Goal: Task Accomplishment & Management: Use online tool/utility

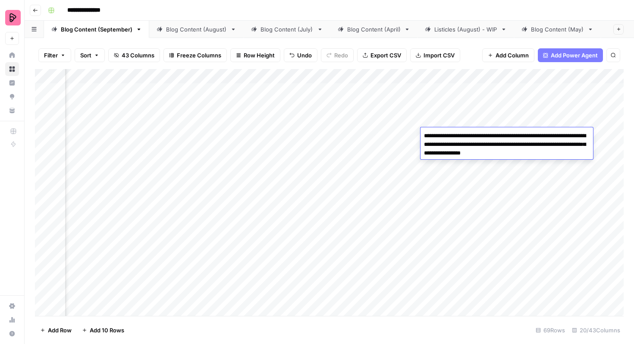
scroll to position [0, 609]
click at [201, 34] on link "Blog Content (August)" at bounding box center [196, 29] width 94 height 17
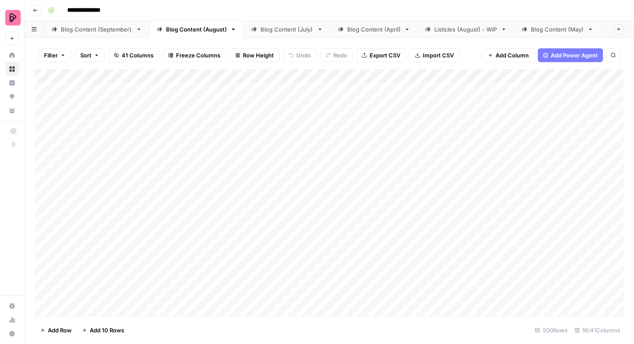
click at [108, 31] on div "Blog Content (September)" at bounding box center [97, 29] width 72 height 9
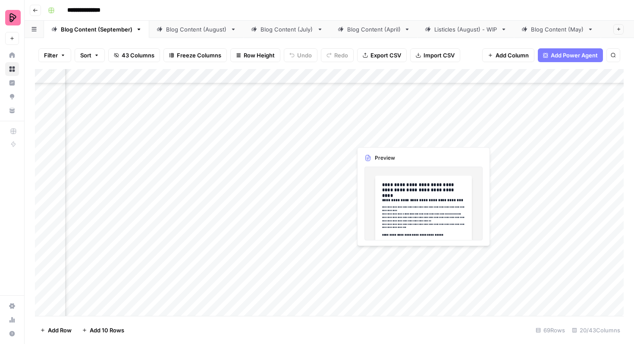
click at [390, 135] on div "Add Column" at bounding box center [329, 192] width 589 height 247
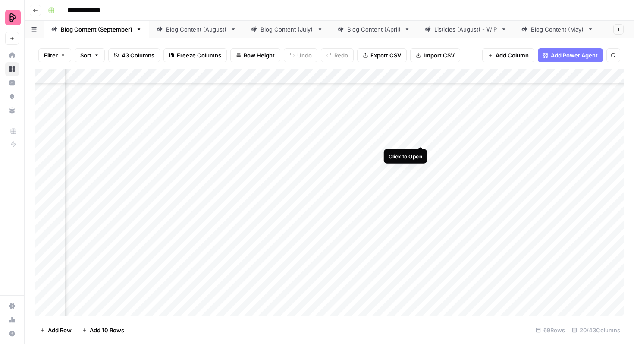
click at [421, 129] on div "Add Column" at bounding box center [329, 192] width 589 height 247
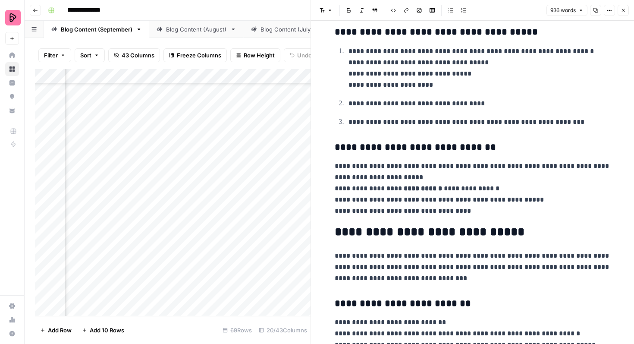
scroll to position [296, 0]
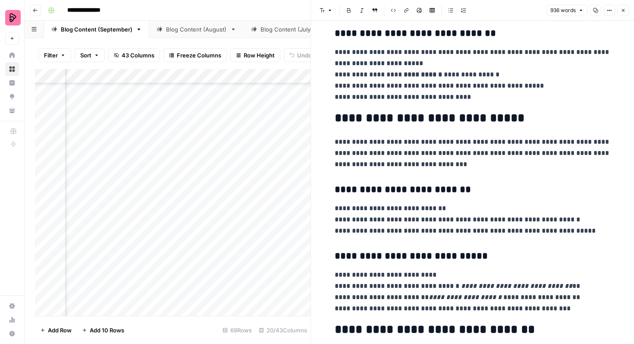
click at [625, 8] on icon "button" at bounding box center [623, 10] width 5 height 5
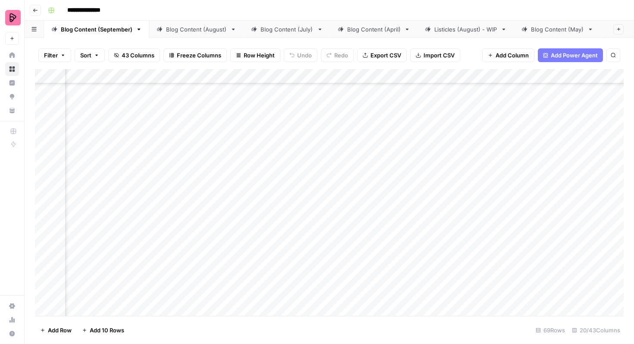
scroll to position [858, 254]
click at [335, 130] on div "Add Column" at bounding box center [329, 192] width 589 height 247
click at [344, 191] on div "Add Column" at bounding box center [329, 192] width 589 height 247
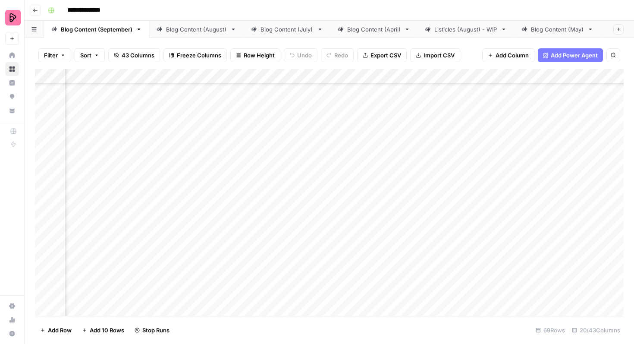
click at [343, 172] on div "Add Column" at bounding box center [329, 192] width 589 height 247
click at [346, 241] on div "Add Column" at bounding box center [329, 192] width 589 height 247
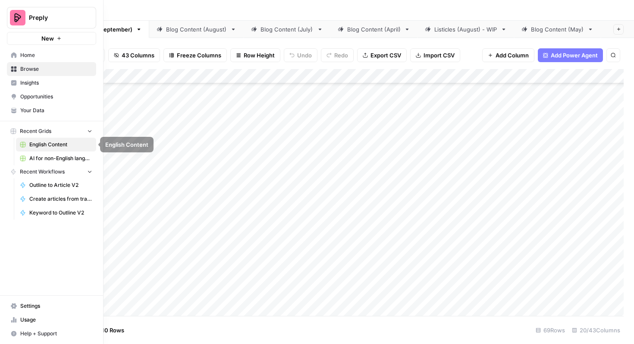
click at [35, 154] on span "AI for non-English languages" at bounding box center [60, 158] width 63 height 8
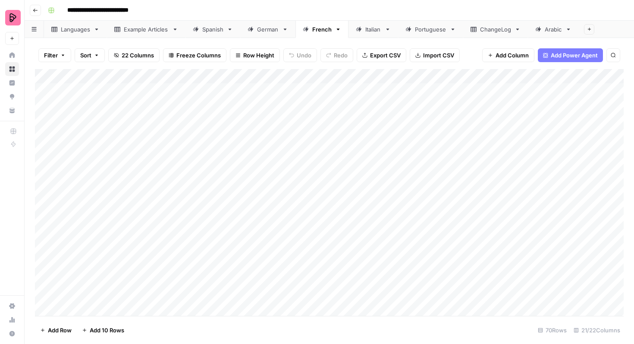
click at [209, 32] on div "Spanish" at bounding box center [212, 29] width 21 height 9
click at [45, 196] on div "Add Column" at bounding box center [329, 192] width 589 height 247
click at [46, 213] on div "Add Column" at bounding box center [329, 192] width 589 height 247
click at [46, 225] on div "Add Column" at bounding box center [329, 192] width 589 height 247
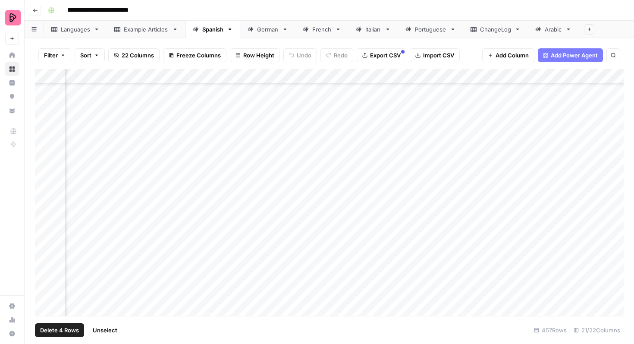
click at [45, 239] on div "Add Column" at bounding box center [329, 192] width 589 height 247
click at [45, 256] on div "Add Column" at bounding box center [329, 192] width 589 height 247
click at [45, 271] on div "Add Column" at bounding box center [329, 192] width 589 height 247
click at [44, 207] on div "Add Column" at bounding box center [329, 192] width 589 height 247
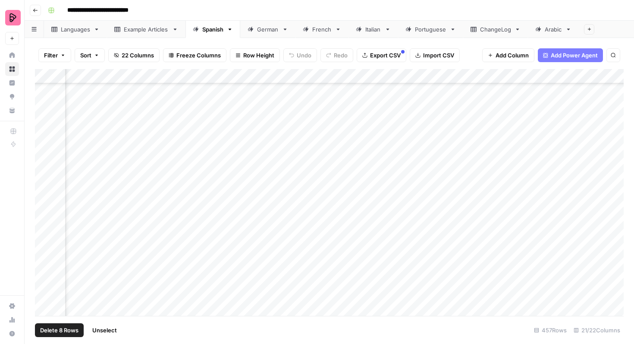
click at [44, 220] on div "Add Column" at bounding box center [329, 192] width 589 height 247
click at [44, 234] on div "Add Column" at bounding box center [329, 192] width 589 height 247
click at [44, 250] on div "Add Column" at bounding box center [329, 192] width 589 height 247
click at [44, 264] on div "Add Column" at bounding box center [329, 192] width 589 height 247
click at [44, 277] on div "Add Column" at bounding box center [329, 192] width 589 height 247
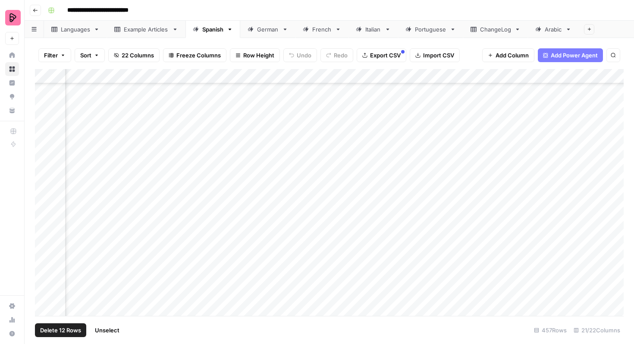
scroll to position [6317, 526]
click at [44, 198] on div "Add Column" at bounding box center [329, 192] width 589 height 247
click at [44, 213] on div "Add Column" at bounding box center [329, 192] width 589 height 247
click at [44, 223] on div "Add Column" at bounding box center [329, 192] width 589 height 247
click at [44, 240] on div "Add Column" at bounding box center [329, 192] width 589 height 247
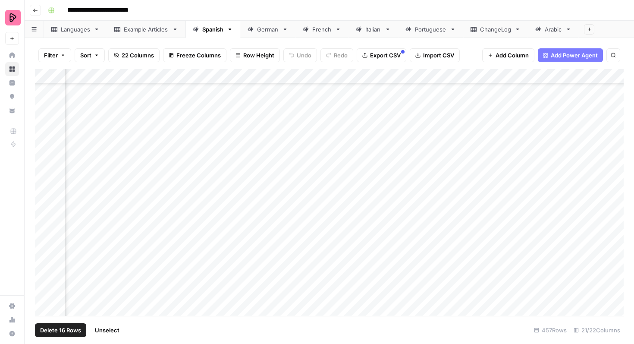
click at [44, 257] on div "Add Column" at bounding box center [329, 192] width 589 height 247
click at [44, 169] on div "Add Column" at bounding box center [329, 192] width 589 height 247
click at [44, 182] on div "Add Column" at bounding box center [329, 192] width 589 height 247
click at [43, 203] on div "Add Column" at bounding box center [329, 192] width 589 height 247
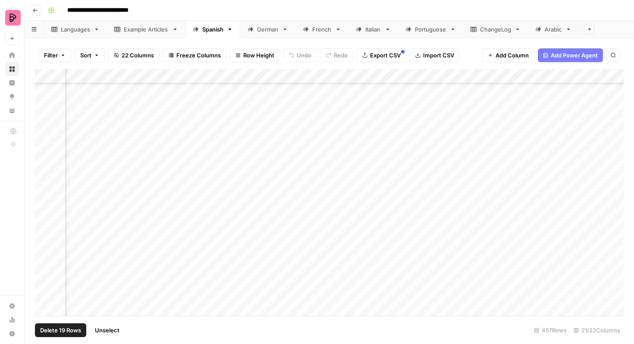
click at [43, 198] on div "Add Column" at bounding box center [329, 192] width 589 height 247
click at [43, 207] on div "Add Column" at bounding box center [329, 192] width 589 height 247
click at [44, 215] on div "Add Column" at bounding box center [329, 192] width 589 height 247
click at [44, 224] on div "Add Column" at bounding box center [329, 192] width 589 height 247
click at [45, 242] on div "Add Column" at bounding box center [329, 192] width 589 height 247
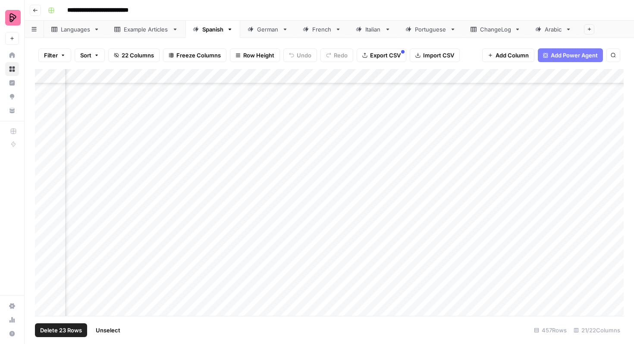
click at [45, 253] on div "Add Column" at bounding box center [329, 192] width 589 height 247
click at [45, 270] on div "Add Column" at bounding box center [329, 192] width 589 height 247
click at [45, 287] on div "Add Column" at bounding box center [329, 192] width 589 height 247
click at [44, 251] on div "Add Column" at bounding box center [329, 192] width 589 height 247
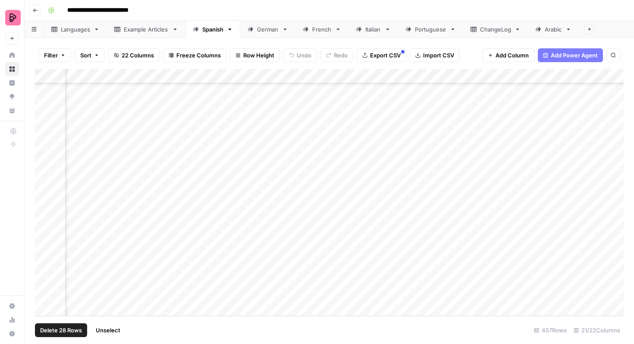
click at [44, 266] on div "Add Column" at bounding box center [329, 192] width 589 height 247
click at [44, 279] on div "Add Column" at bounding box center [329, 192] width 589 height 247
click at [376, 55] on span "Export CSV" at bounding box center [385, 55] width 31 height 9
click at [414, 173] on div "Add Column" at bounding box center [329, 192] width 589 height 247
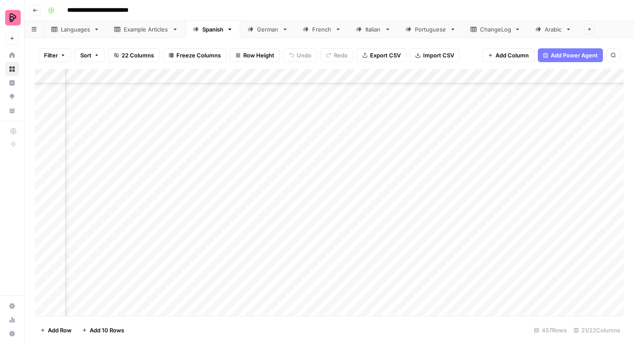
click at [414, 171] on div "Add Column" at bounding box center [329, 192] width 589 height 247
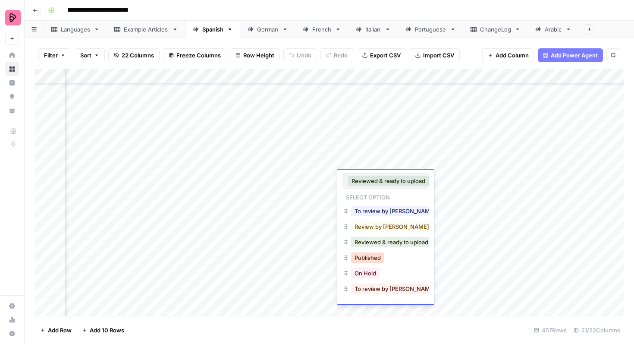
click at [383, 259] on button "Published" at bounding box center [367, 257] width 33 height 10
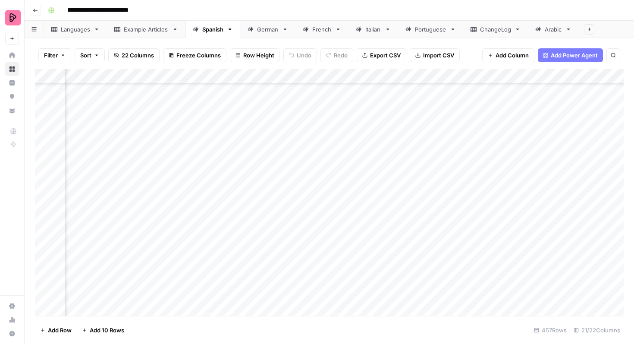
click at [414, 190] on div "Add Column" at bounding box center [329, 192] width 589 height 247
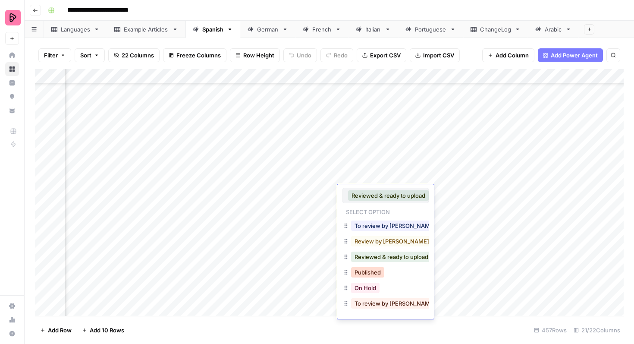
click at [373, 272] on button "Published" at bounding box center [367, 272] width 33 height 10
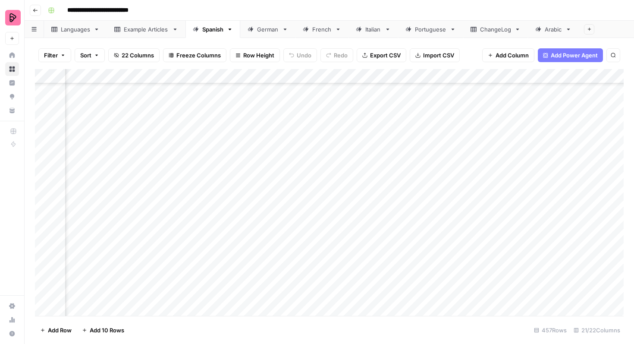
click at [414, 207] on div "Add Column" at bounding box center [329, 192] width 589 height 247
click at [414, 206] on div "Add Column" at bounding box center [329, 192] width 589 height 247
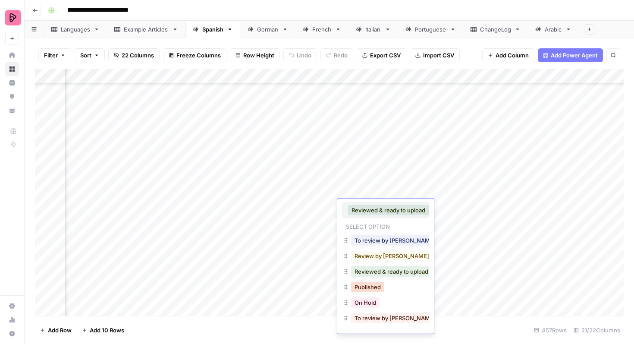
click at [371, 286] on button "Published" at bounding box center [367, 287] width 33 height 10
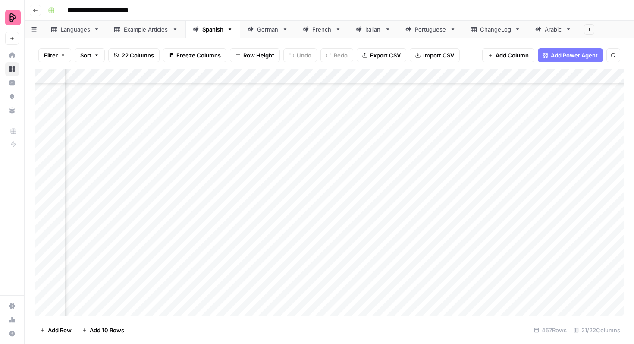
click at [413, 221] on div "Add Column" at bounding box center [329, 192] width 589 height 247
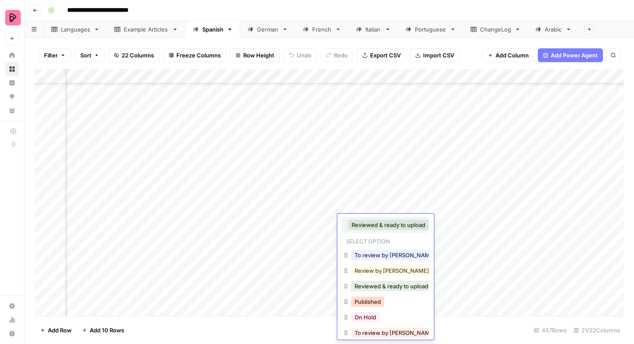
click at [374, 302] on button "Published" at bounding box center [367, 301] width 33 height 10
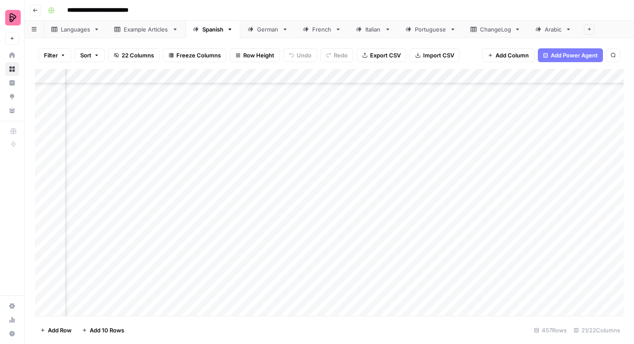
click at [414, 237] on div "Add Column" at bounding box center [329, 192] width 589 height 247
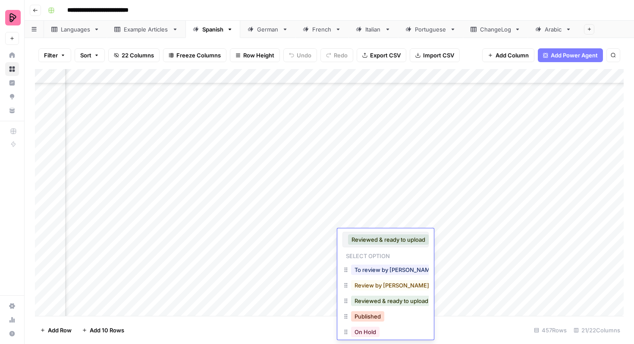
click at [369, 314] on button "Published" at bounding box center [367, 316] width 33 height 10
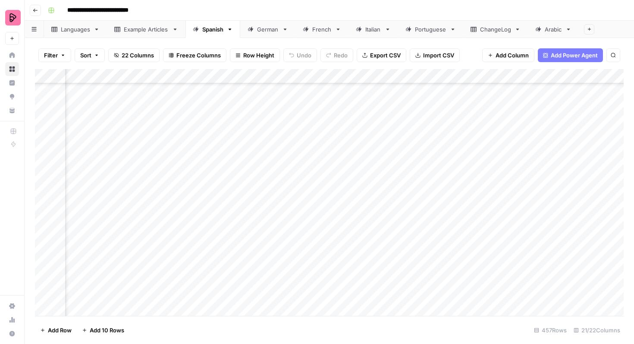
scroll to position [6299, 541]
click at [414, 113] on div "Add Column" at bounding box center [329, 192] width 589 height 247
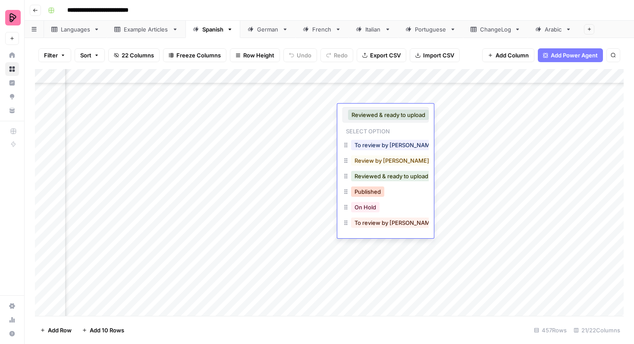
click at [374, 188] on button "Published" at bounding box center [367, 191] width 33 height 10
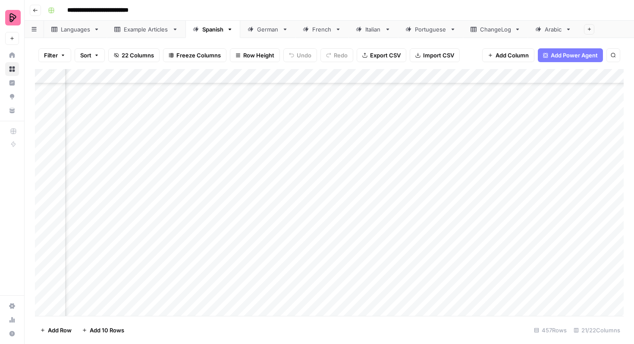
click at [414, 130] on div "Add Column" at bounding box center [329, 192] width 589 height 247
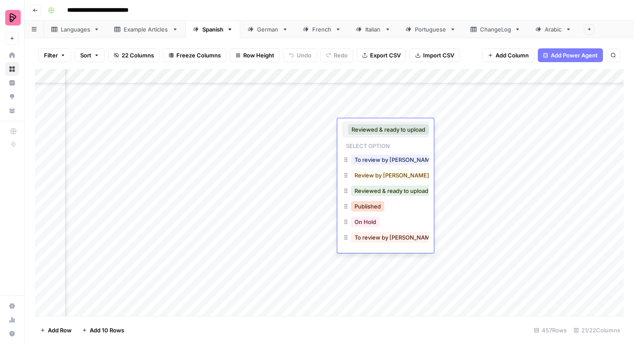
click at [366, 207] on button "Published" at bounding box center [367, 206] width 33 height 10
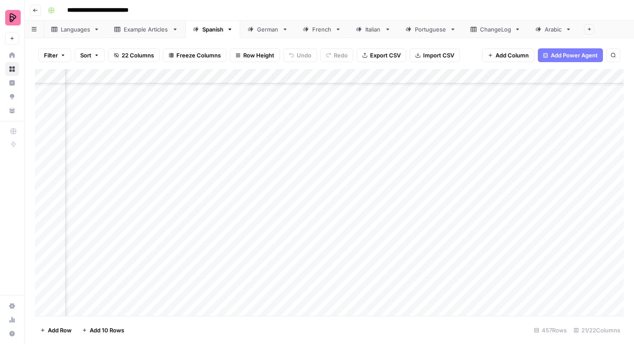
click at [413, 143] on div "Add Column" at bounding box center [329, 192] width 589 height 247
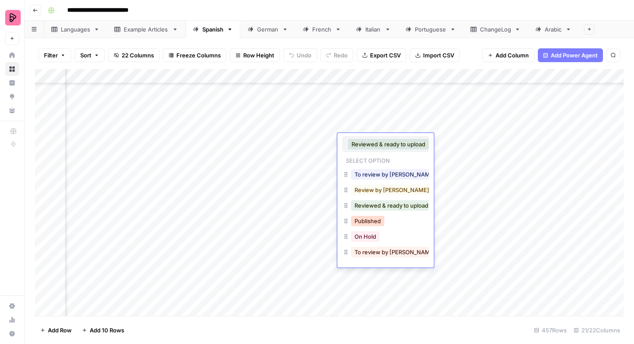
click at [374, 219] on button "Published" at bounding box center [367, 221] width 33 height 10
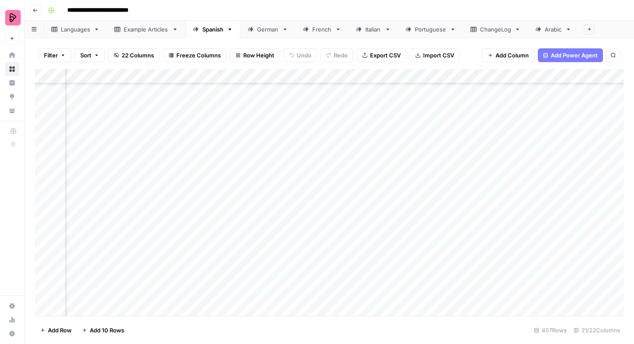
click at [413, 158] on div "Add Column" at bounding box center [329, 192] width 589 height 247
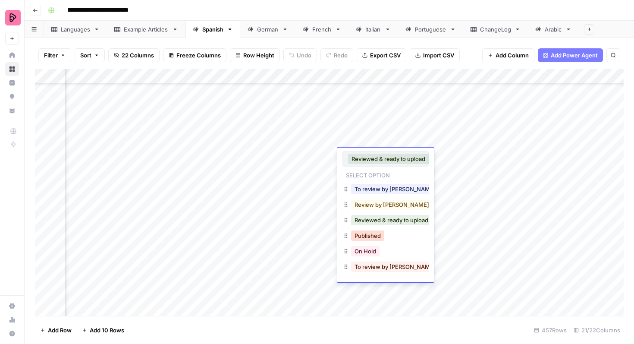
click at [372, 232] on button "Published" at bounding box center [367, 235] width 33 height 10
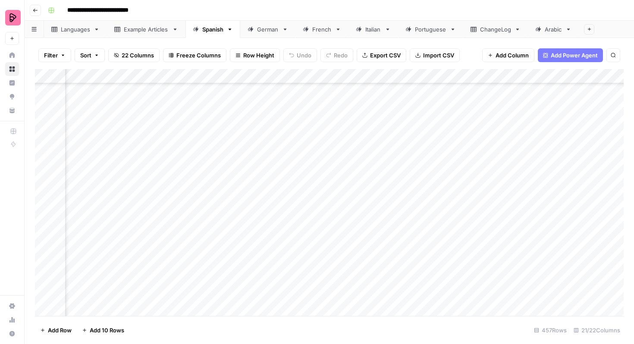
click at [414, 169] on div "Add Column" at bounding box center [329, 192] width 589 height 247
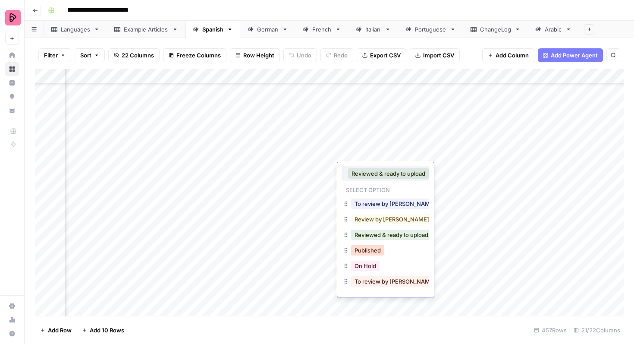
click at [370, 248] on button "Published" at bounding box center [367, 250] width 33 height 10
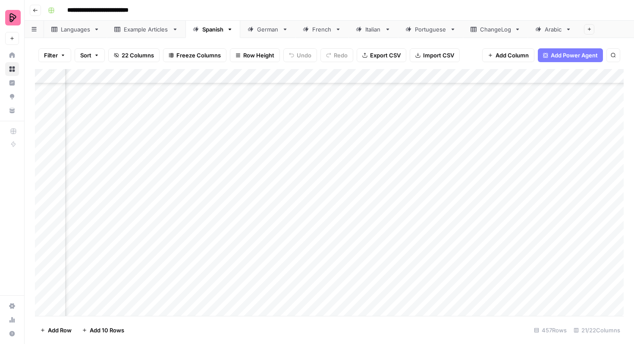
click at [413, 188] on div "Add Column" at bounding box center [329, 192] width 589 height 247
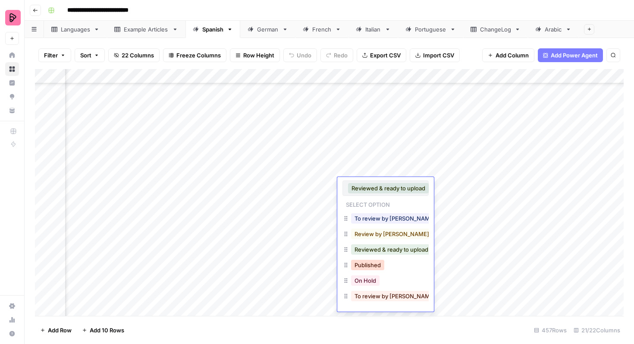
click at [369, 261] on button "Published" at bounding box center [367, 265] width 33 height 10
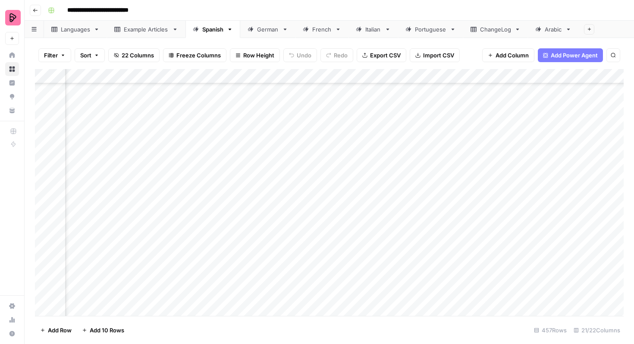
click at [414, 203] on div "Add Column" at bounding box center [329, 192] width 589 height 247
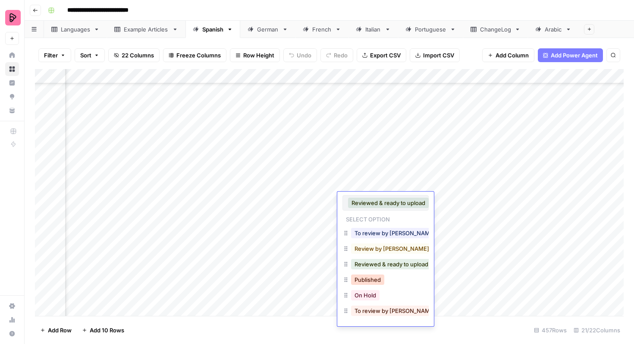
click at [370, 277] on button "Published" at bounding box center [367, 279] width 33 height 10
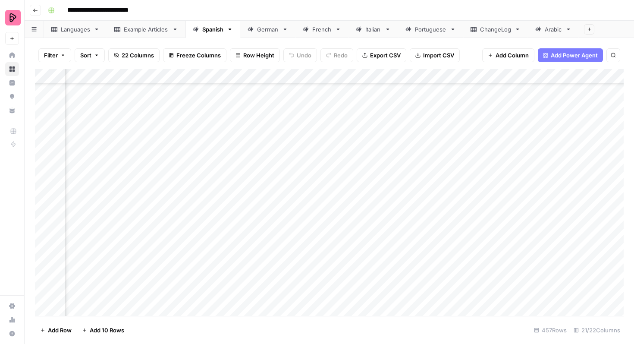
click at [414, 214] on div "Add Column" at bounding box center [329, 192] width 589 height 247
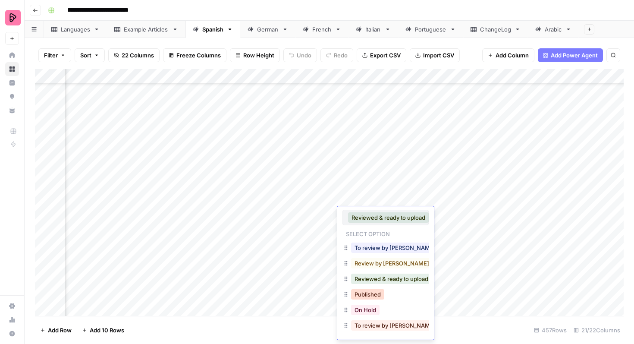
click at [373, 290] on button "Published" at bounding box center [367, 294] width 33 height 10
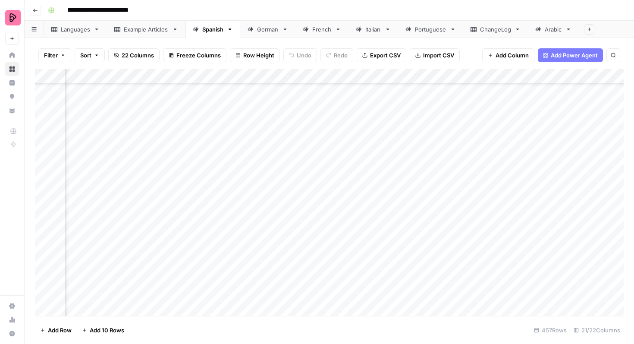
click at [413, 229] on div "Add Column" at bounding box center [329, 192] width 589 height 247
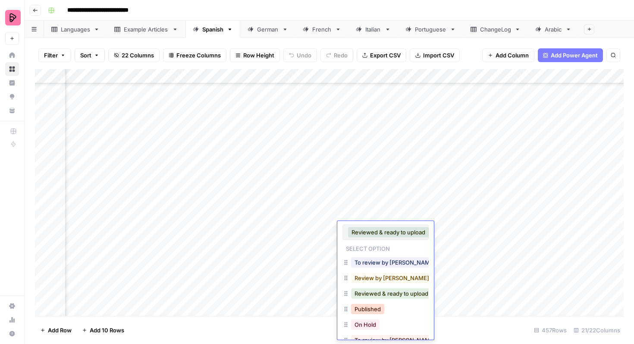
click at [367, 306] on button "Published" at bounding box center [367, 309] width 33 height 10
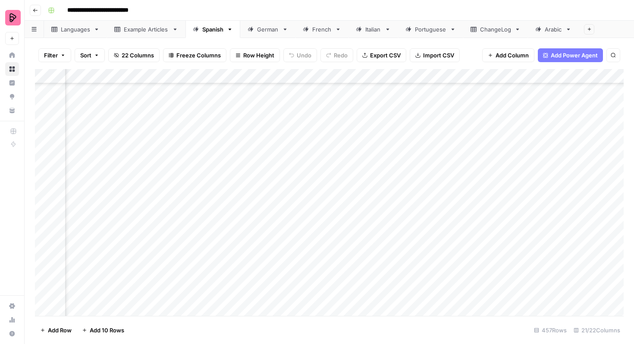
click at [413, 248] on div "Add Column" at bounding box center [329, 192] width 589 height 247
click at [413, 243] on div "Add Column" at bounding box center [329, 192] width 589 height 247
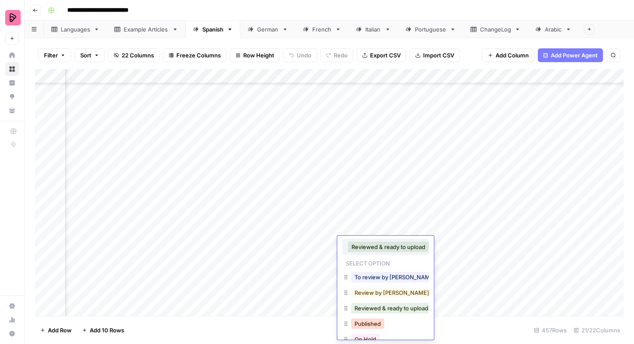
click at [364, 324] on button "Published" at bounding box center [367, 323] width 33 height 10
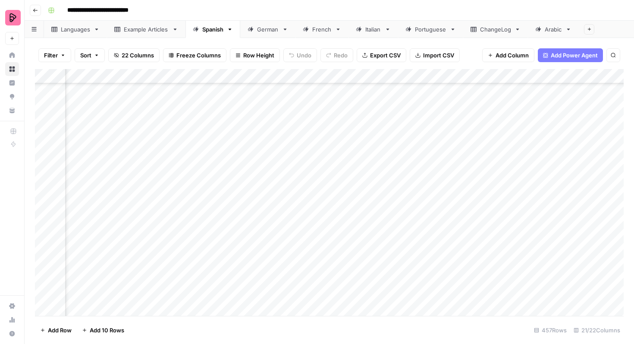
scroll to position [6411, 541]
click at [412, 144] on div "Add Column" at bounding box center [329, 192] width 589 height 247
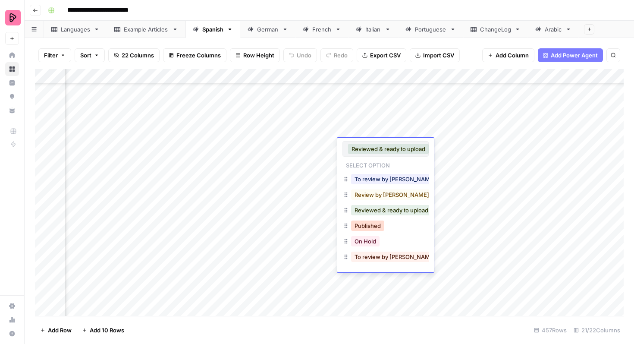
click at [374, 224] on button "Published" at bounding box center [367, 225] width 33 height 10
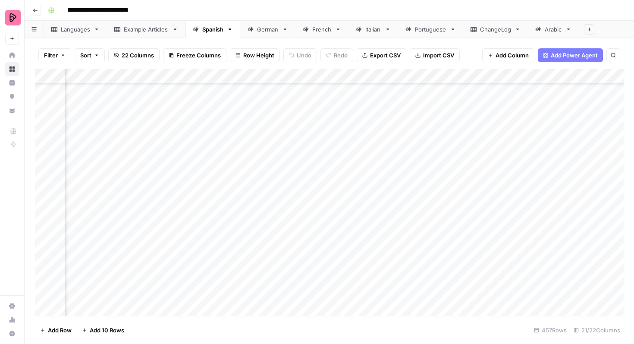
click at [413, 159] on div "Add Column" at bounding box center [329, 192] width 589 height 247
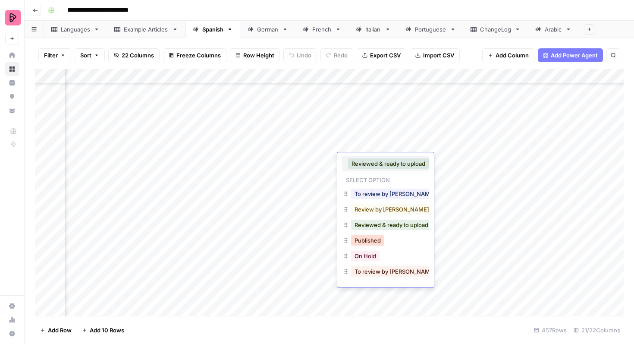
click at [364, 238] on button "Published" at bounding box center [367, 240] width 33 height 10
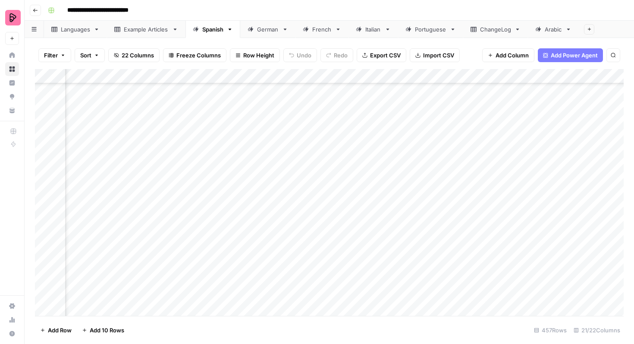
click at [412, 174] on div "Add Column" at bounding box center [329, 192] width 589 height 247
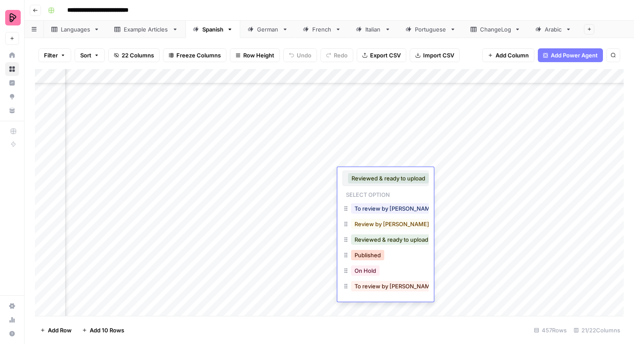
click at [375, 251] on button "Published" at bounding box center [367, 255] width 33 height 10
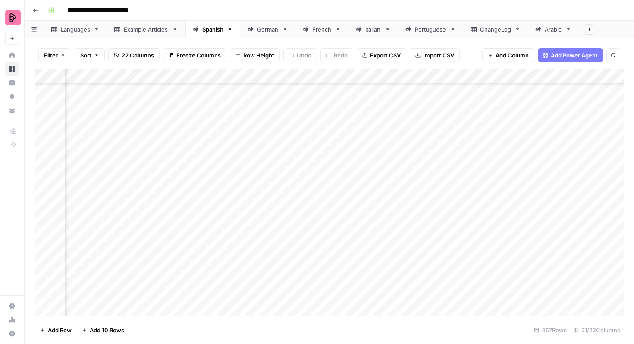
click at [414, 187] on div "Add Column" at bounding box center [329, 192] width 589 height 247
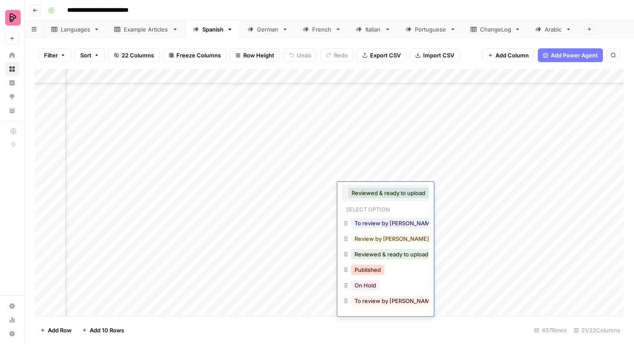
click at [372, 270] on button "Published" at bounding box center [367, 269] width 33 height 10
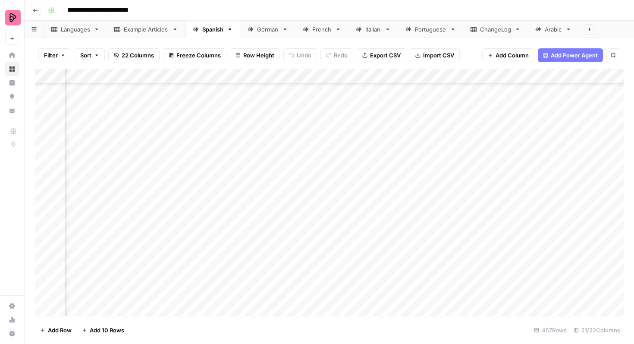
click at [411, 207] on div "Add Column" at bounding box center [329, 192] width 589 height 247
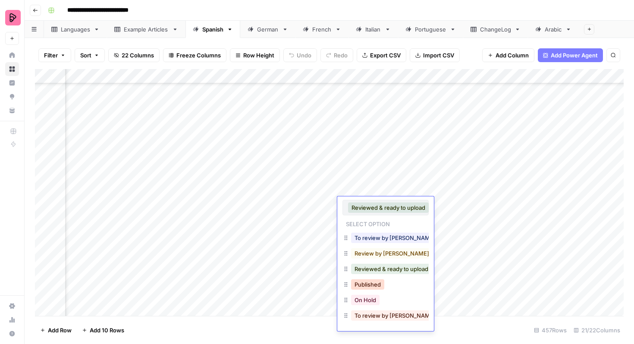
click at [371, 279] on button "Published" at bounding box center [367, 284] width 33 height 10
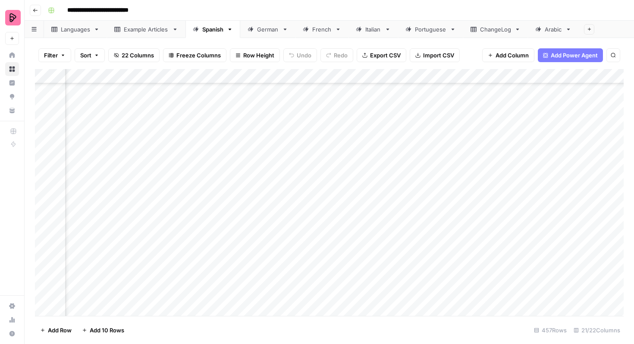
click at [414, 216] on div "Add Column" at bounding box center [329, 192] width 589 height 247
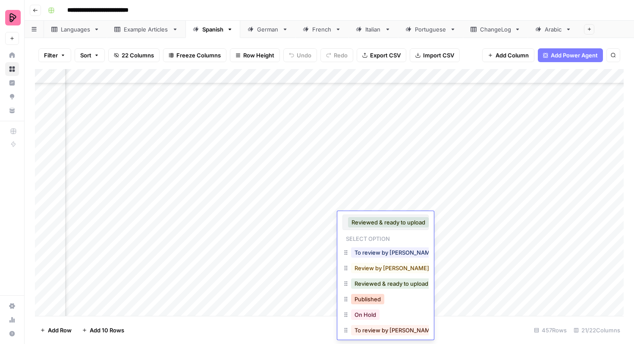
click at [373, 298] on button "Published" at bounding box center [367, 299] width 33 height 10
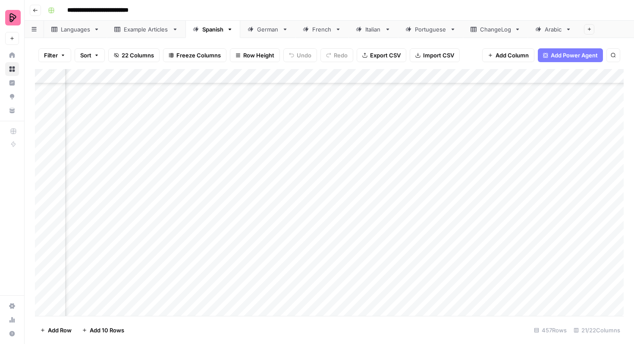
click at [411, 234] on div "Add Column" at bounding box center [329, 192] width 589 height 247
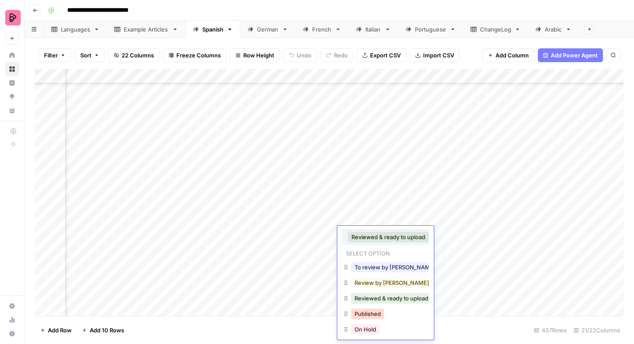
click at [365, 313] on button "Published" at bounding box center [367, 313] width 33 height 10
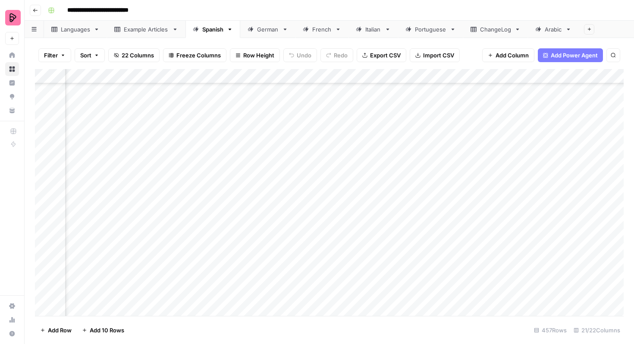
click at [412, 252] on div "Add Column" at bounding box center [329, 192] width 589 height 247
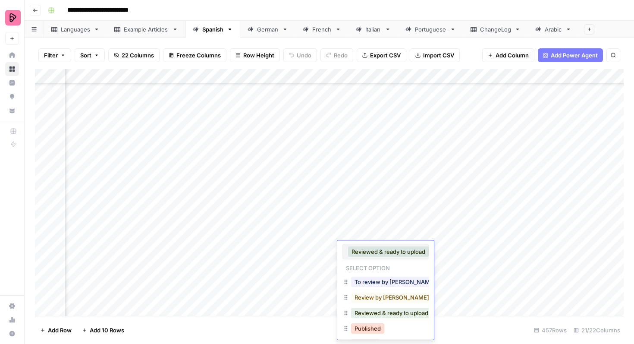
click at [371, 326] on button "Published" at bounding box center [367, 328] width 33 height 10
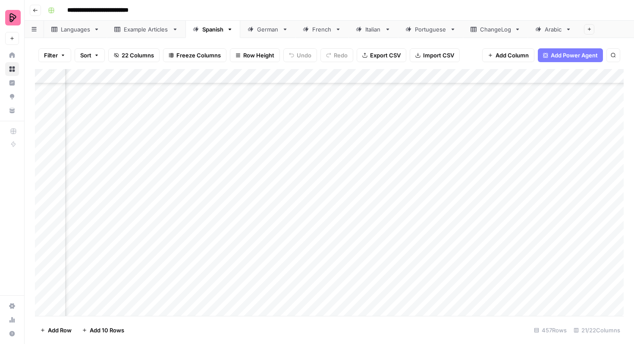
click at [413, 262] on div "Add Column" at bounding box center [329, 192] width 589 height 247
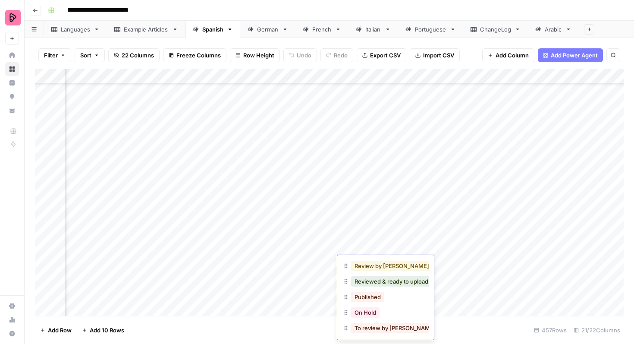
scroll to position [48, 0]
drag, startPoint x: 382, startPoint y: 295, endPoint x: 389, endPoint y: 283, distance: 13.6
click at [382, 295] on button "Published" at bounding box center [367, 295] width 33 height 10
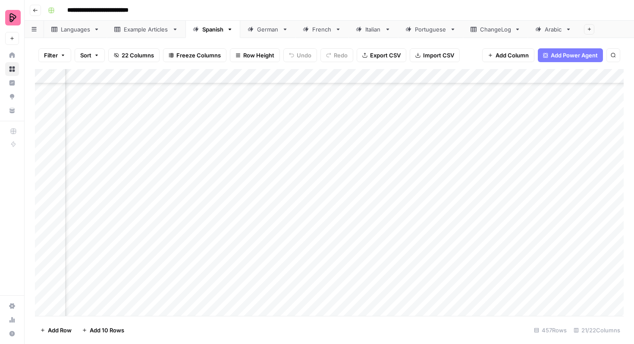
click at [412, 275] on div "Add Column" at bounding box center [329, 192] width 589 height 247
click at [413, 275] on div "Add Column" at bounding box center [329, 192] width 589 height 247
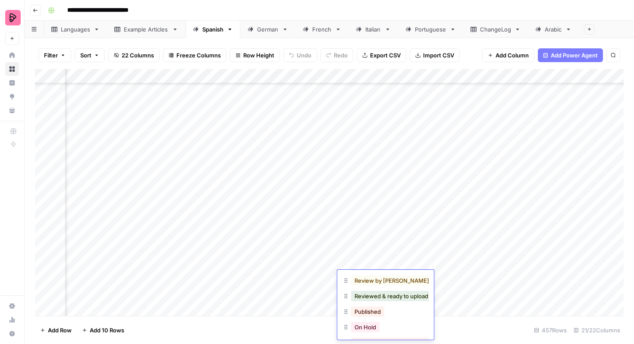
scroll to position [65, 0]
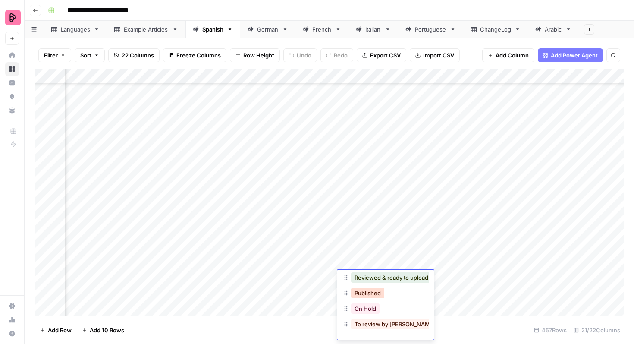
click at [383, 295] on button "Published" at bounding box center [367, 293] width 33 height 10
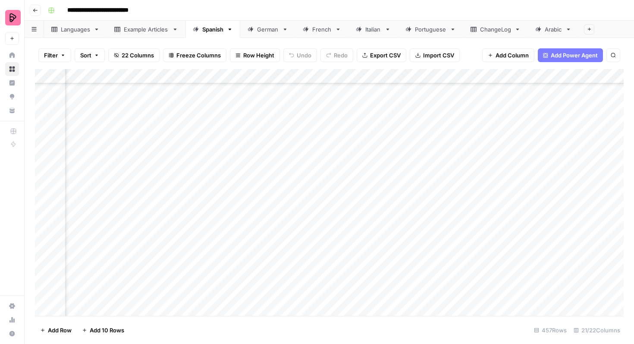
click at [413, 289] on div "Add Column" at bounding box center [329, 192] width 589 height 247
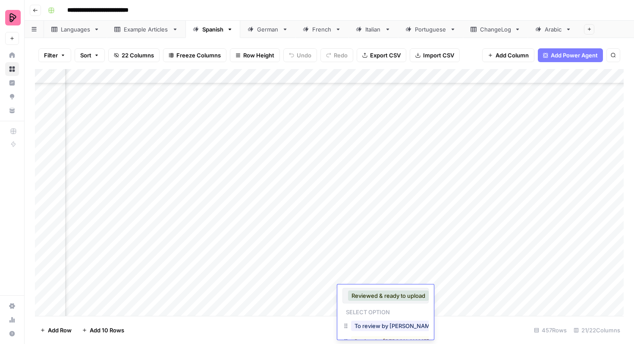
scroll to position [75, 0]
click at [380, 302] on div "Published" at bounding box center [367, 297] width 37 height 12
click at [381, 296] on button "Published" at bounding box center [367, 297] width 33 height 10
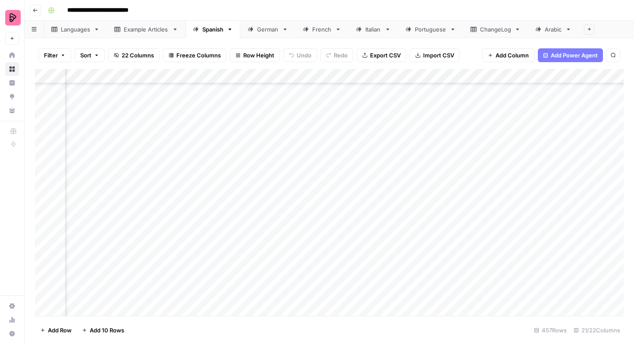
scroll to position [6483, 541]
click at [415, 248] on div "Add Column" at bounding box center [329, 192] width 589 height 247
click at [414, 248] on div "Add Column" at bounding box center [329, 192] width 589 height 247
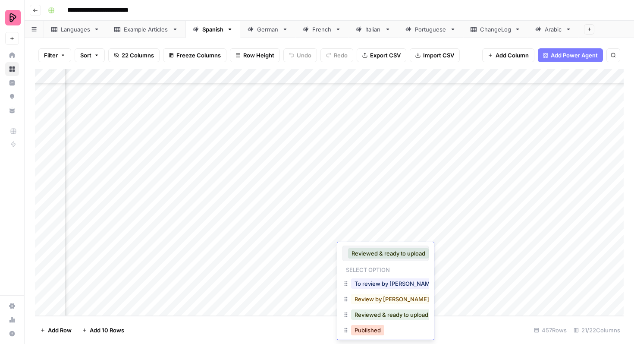
click at [374, 328] on button "Published" at bounding box center [367, 330] width 33 height 10
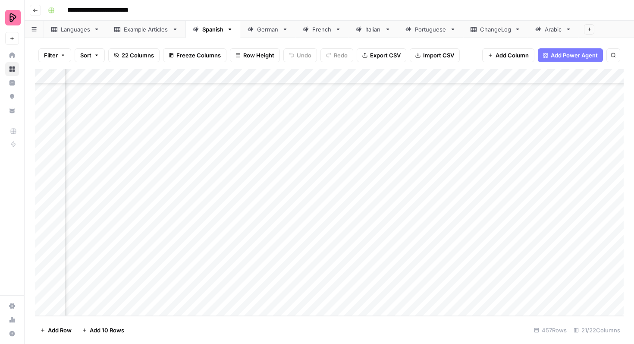
click at [413, 267] on div "Add Column" at bounding box center [329, 192] width 589 height 247
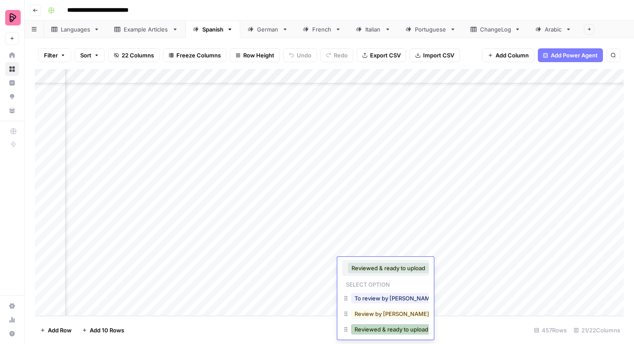
scroll to position [30, 0]
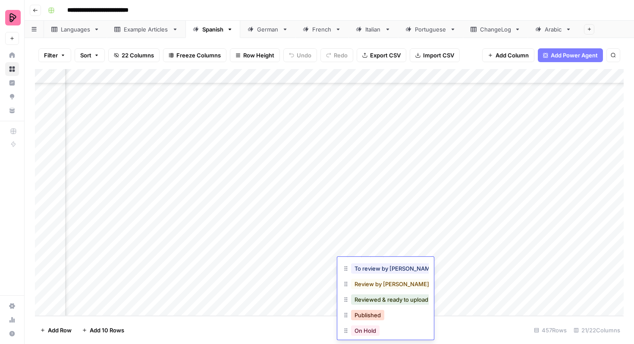
click at [373, 314] on button "Published" at bounding box center [367, 315] width 33 height 10
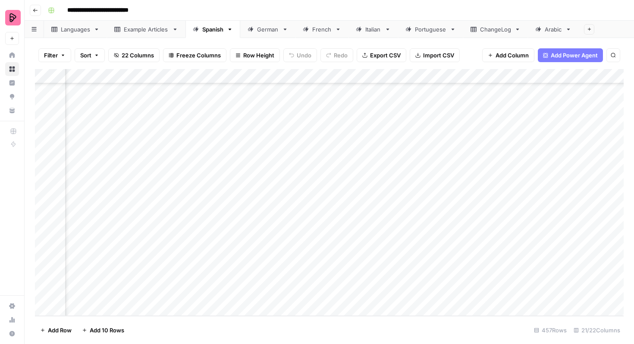
click at [411, 279] on div "Add Column" at bounding box center [329, 192] width 589 height 247
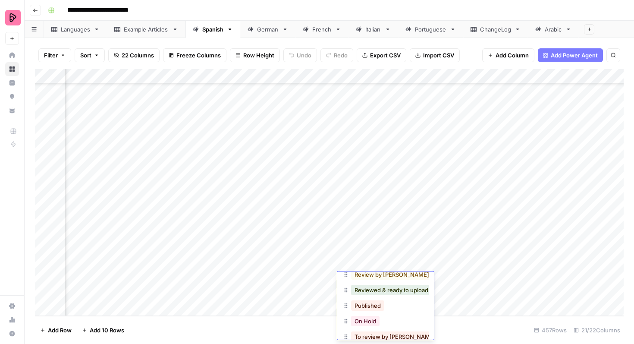
scroll to position [62, 0]
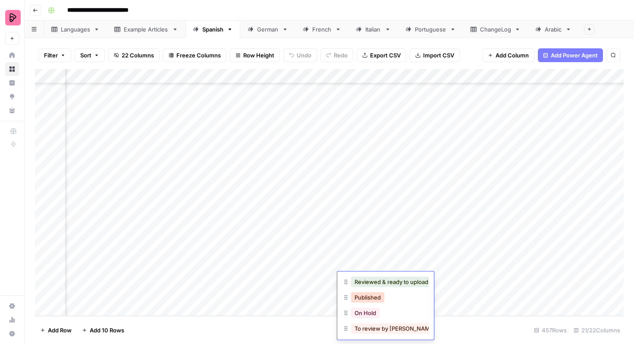
drag, startPoint x: 373, startPoint y: 295, endPoint x: 384, endPoint y: 299, distance: 11.7
click at [373, 295] on button "Published" at bounding box center [367, 297] width 33 height 10
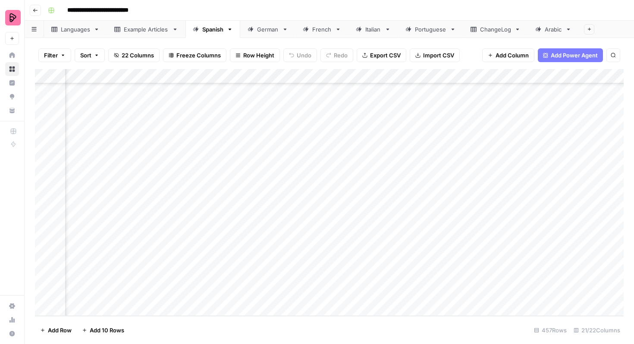
click at [273, 33] on div "German" at bounding box center [268, 29] width 22 height 9
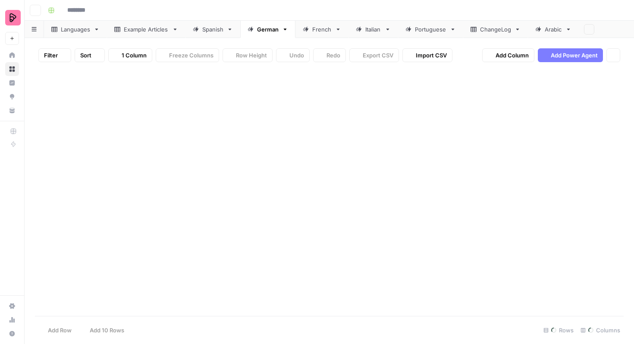
type input "**********"
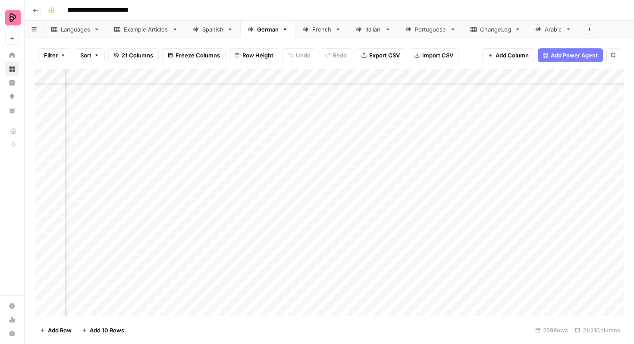
scroll to position [3368, 295]
click at [45, 123] on div "Add Column" at bounding box center [329, 192] width 589 height 247
click at [45, 136] on div "Add Column" at bounding box center [329, 192] width 589 height 247
click at [45, 153] on div "Add Column" at bounding box center [329, 192] width 589 height 247
click at [45, 168] on div "Add Column" at bounding box center [329, 192] width 589 height 247
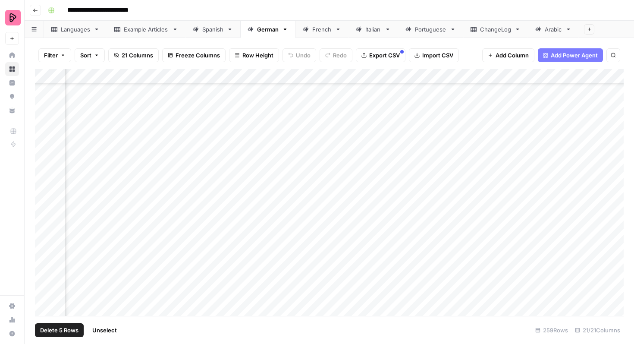
click at [45, 180] on div "Add Column" at bounding box center [329, 192] width 589 height 247
click at [45, 196] on div "Add Column" at bounding box center [329, 192] width 589 height 247
click at [46, 214] on div "Add Column" at bounding box center [329, 192] width 589 height 247
click at [44, 227] on div "Add Column" at bounding box center [329, 192] width 589 height 247
click at [44, 242] on div "Add Column" at bounding box center [329, 192] width 589 height 247
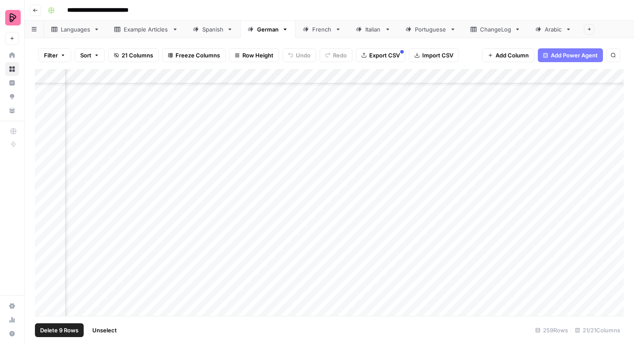
click at [44, 255] on div "Add Column" at bounding box center [329, 192] width 589 height 247
click at [44, 268] on div "Add Column" at bounding box center [329, 192] width 589 height 247
click at [44, 288] on div "Add Column" at bounding box center [329, 192] width 589 height 247
click at [45, 185] on div "Add Column" at bounding box center [329, 192] width 589 height 247
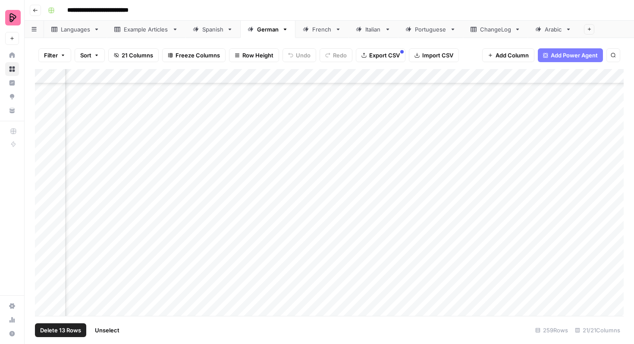
click at [45, 201] on div "Add Column" at bounding box center [329, 192] width 589 height 247
click at [45, 219] on div "Add Column" at bounding box center [329, 192] width 589 height 247
click at [44, 216] on div "Add Column" at bounding box center [329, 192] width 589 height 247
click at [44, 221] on div "Add Column" at bounding box center [329, 192] width 589 height 247
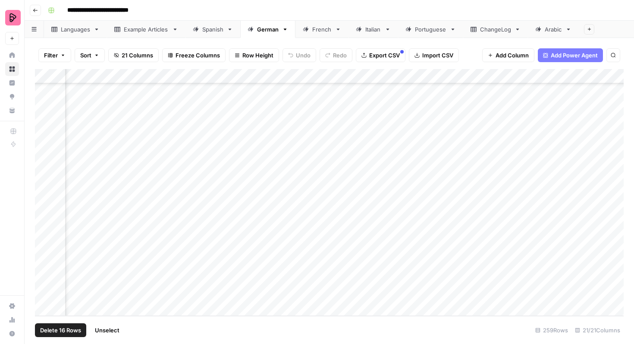
click at [44, 235] on div "Add Column" at bounding box center [329, 192] width 589 height 247
click at [44, 257] on div "Add Column" at bounding box center [329, 192] width 589 height 247
click at [44, 250] on div "Add Column" at bounding box center [329, 192] width 589 height 247
click at [44, 265] on div "Add Column" at bounding box center [329, 192] width 589 height 247
click at [44, 279] on div "Add Column" at bounding box center [329, 192] width 589 height 247
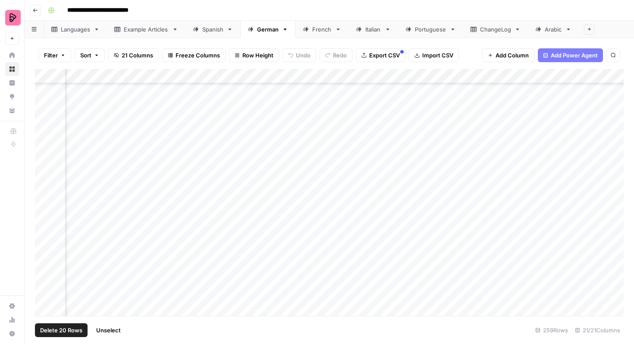
scroll to position [3567, 295]
click at [374, 54] on span "Export CSV" at bounding box center [384, 55] width 31 height 9
click at [45, 291] on div "Add Column" at bounding box center [329, 192] width 589 height 247
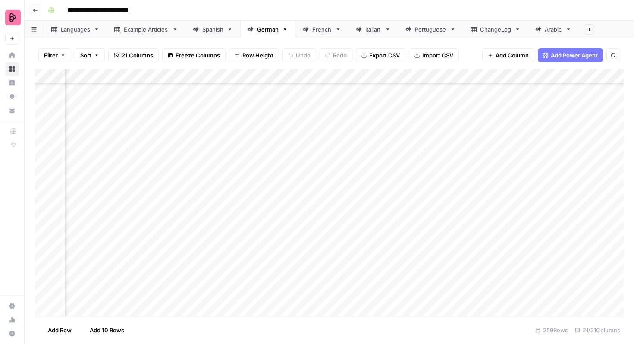
click at [415, 166] on div "Add Column" at bounding box center [329, 192] width 589 height 247
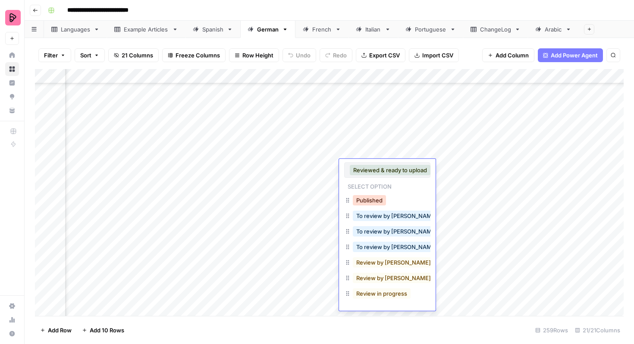
click at [386, 201] on button "Published" at bounding box center [369, 200] width 33 height 10
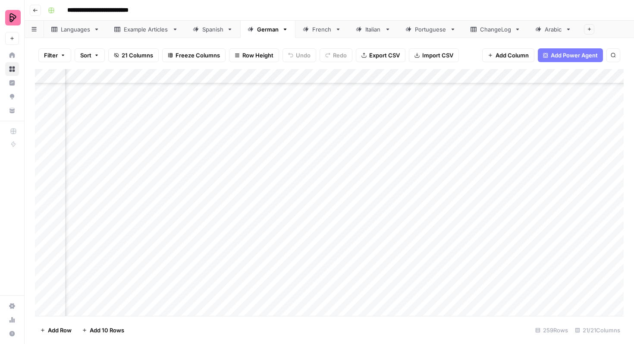
click at [417, 182] on div "Add Column" at bounding box center [329, 192] width 589 height 247
click at [414, 185] on div "Add Column" at bounding box center [329, 192] width 589 height 247
click at [414, 194] on div "Add Column" at bounding box center [329, 192] width 589 height 247
click at [416, 185] on div "Add Column" at bounding box center [329, 192] width 589 height 247
click at [407, 182] on div "Add Column" at bounding box center [329, 192] width 589 height 247
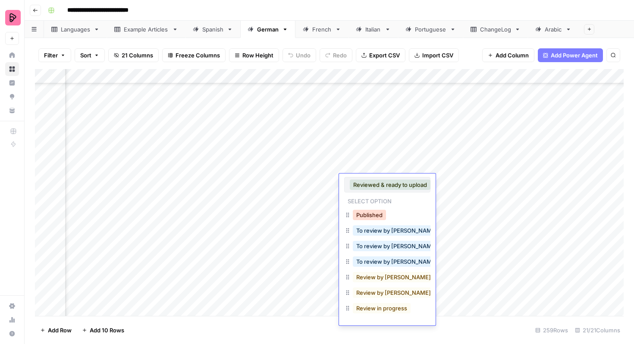
click at [373, 213] on button "Published" at bounding box center [369, 215] width 33 height 10
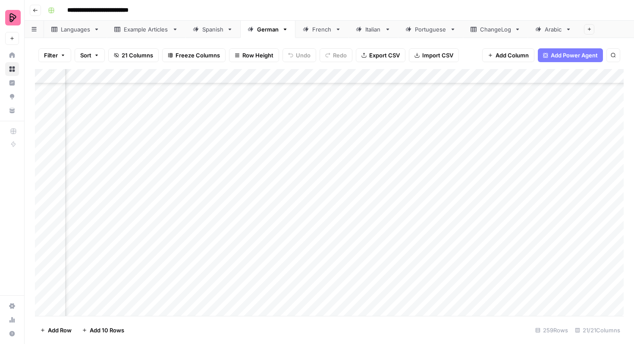
click at [384, 195] on div "Add Column" at bounding box center [329, 192] width 589 height 247
click at [381, 196] on div "Add Column" at bounding box center [329, 192] width 589 height 247
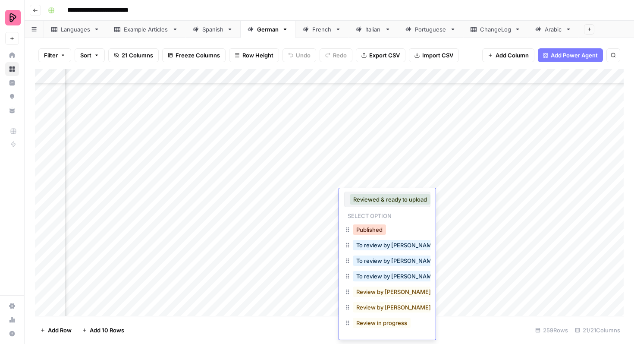
click at [369, 226] on button "Published" at bounding box center [369, 229] width 33 height 10
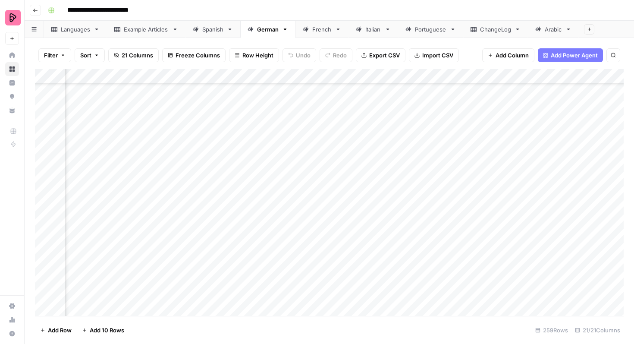
click at [377, 213] on div "Add Column" at bounding box center [329, 192] width 589 height 247
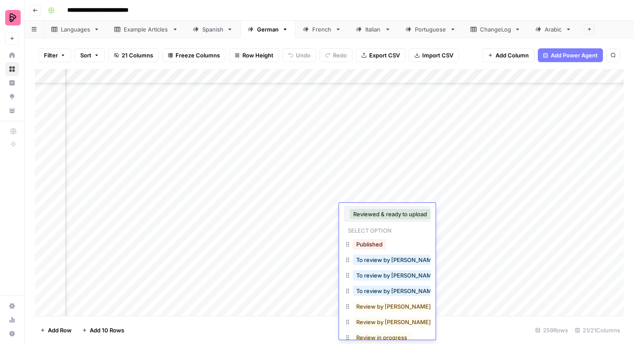
click at [370, 242] on button "Published" at bounding box center [369, 244] width 33 height 10
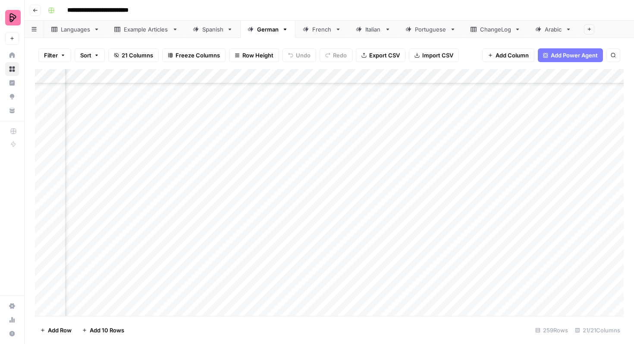
click at [373, 225] on div "Add Column" at bounding box center [329, 192] width 589 height 247
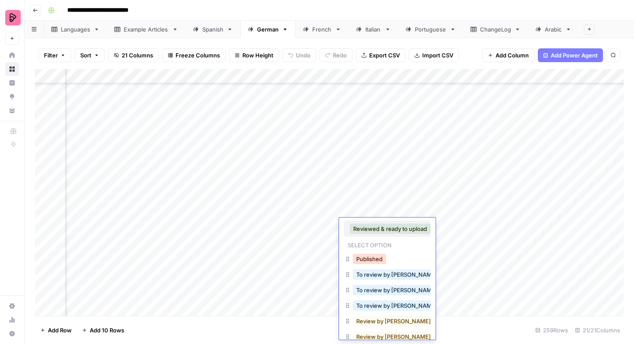
click at [369, 258] on button "Published" at bounding box center [369, 259] width 33 height 10
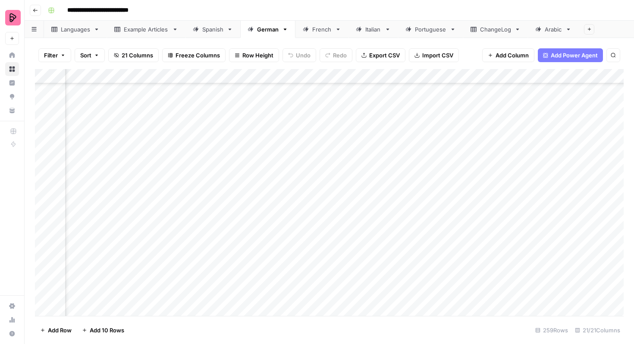
scroll to position [3397, 380]
click at [385, 167] on div "Add Column" at bounding box center [329, 192] width 589 height 247
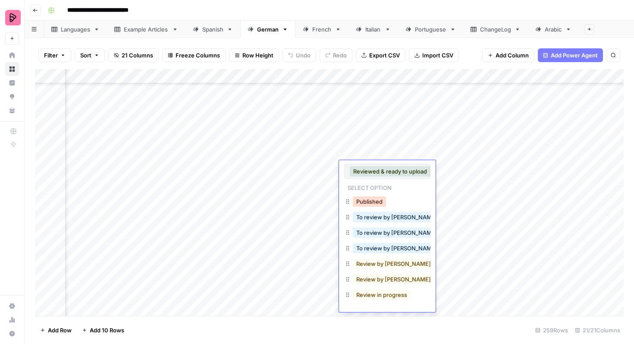
click at [375, 201] on button "Published" at bounding box center [369, 201] width 33 height 10
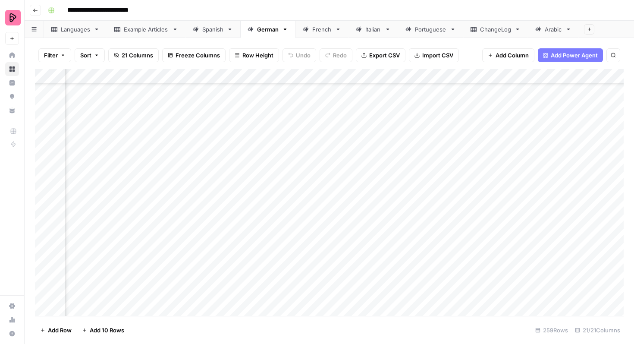
click at [377, 180] on div "Add Column" at bounding box center [329, 192] width 589 height 247
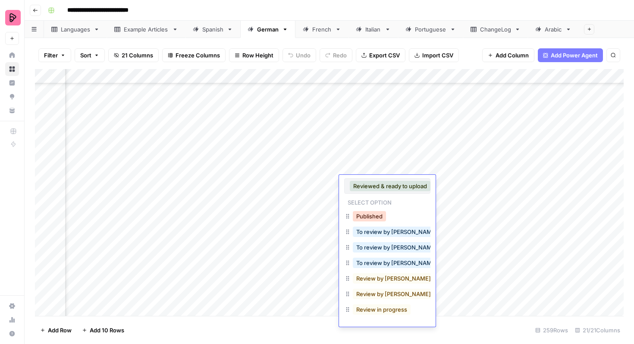
click at [370, 212] on button "Published" at bounding box center [369, 216] width 33 height 10
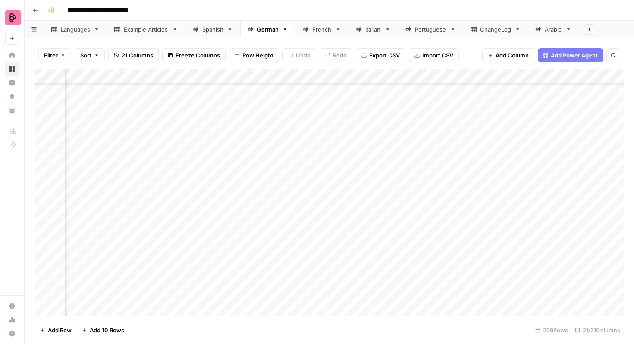
click at [370, 198] on div "Add Column" at bounding box center [329, 192] width 589 height 247
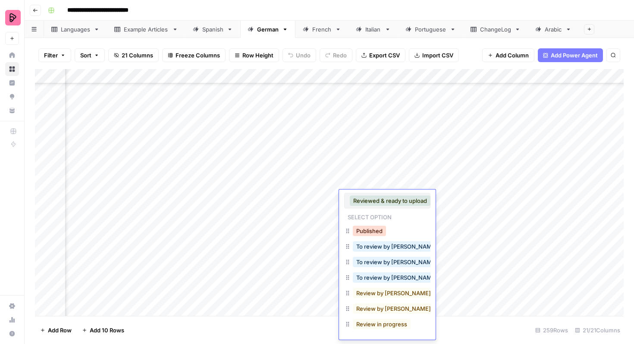
click at [368, 226] on button "Published" at bounding box center [369, 231] width 33 height 10
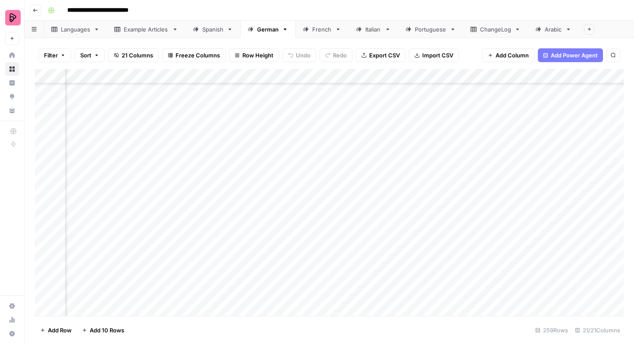
click at [372, 214] on div "Add Column" at bounding box center [329, 192] width 589 height 247
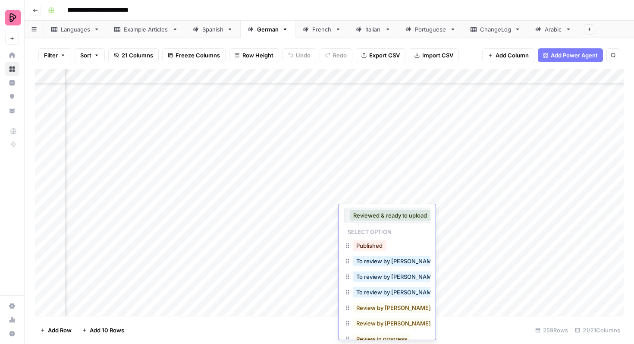
click at [371, 239] on div "Published" at bounding box center [369, 245] width 37 height 12
click at [371, 243] on button "Published" at bounding box center [369, 245] width 33 height 10
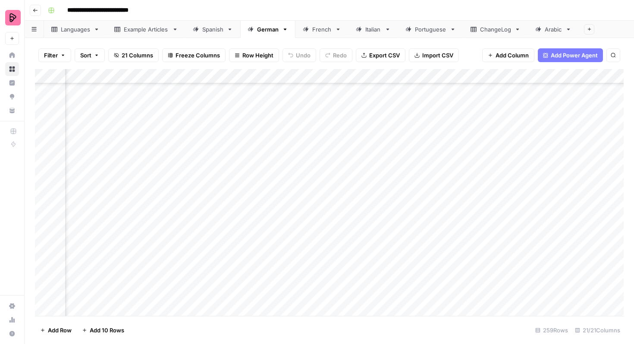
scroll to position [3479, 380]
click at [384, 144] on div "Add Column" at bounding box center [329, 192] width 589 height 247
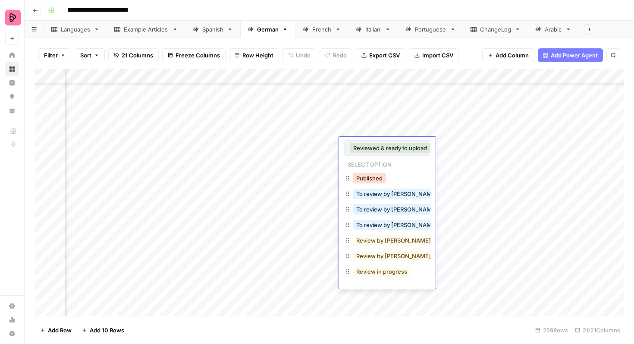
click at [376, 177] on button "Published" at bounding box center [369, 178] width 33 height 10
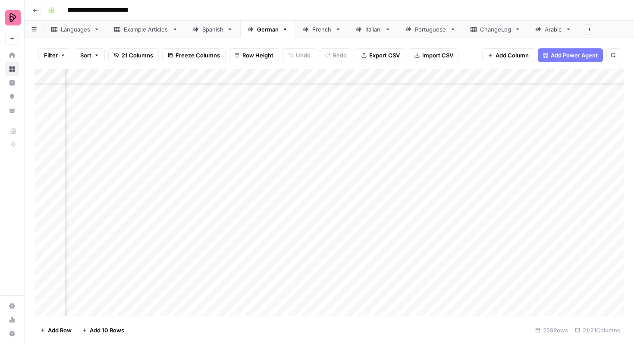
click at [378, 161] on div "Add Column" at bounding box center [329, 192] width 589 height 247
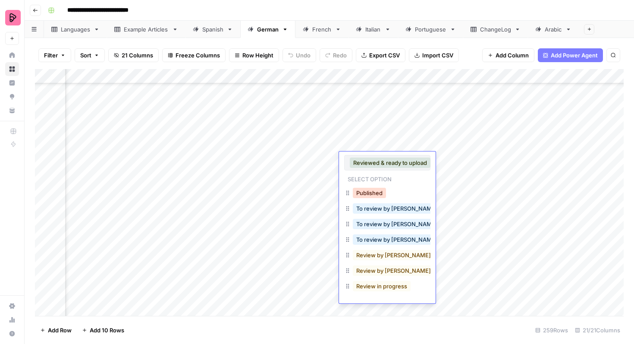
click at [364, 193] on button "Published" at bounding box center [369, 193] width 33 height 10
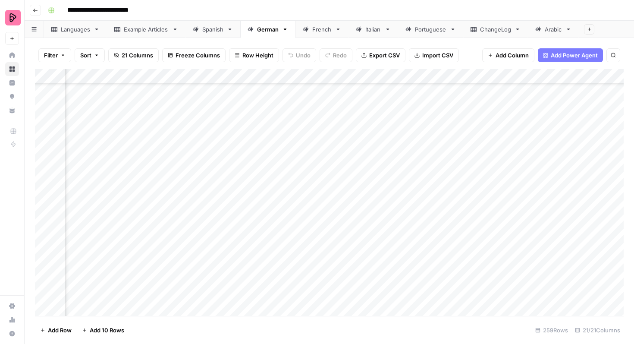
click at [366, 174] on div "Add Column" at bounding box center [329, 192] width 589 height 247
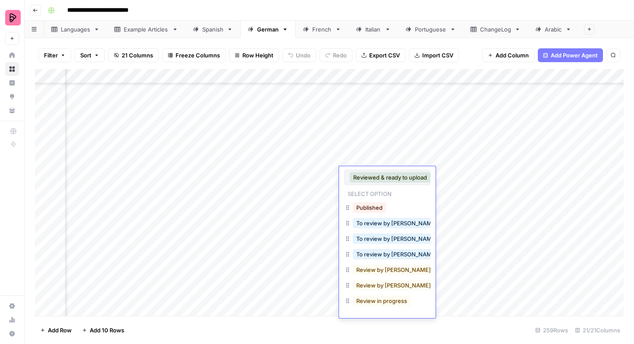
click at [367, 207] on button "Published" at bounding box center [369, 207] width 33 height 10
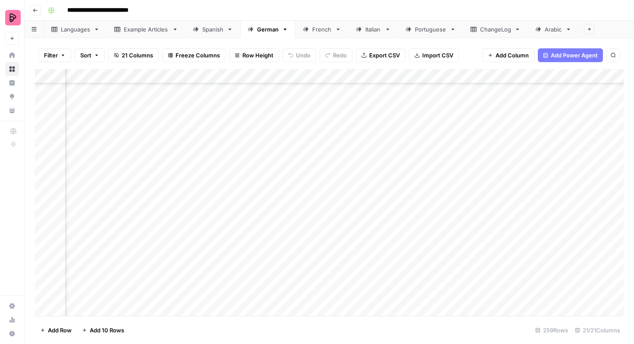
click at [367, 190] on div "Add Column" at bounding box center [329, 192] width 589 height 247
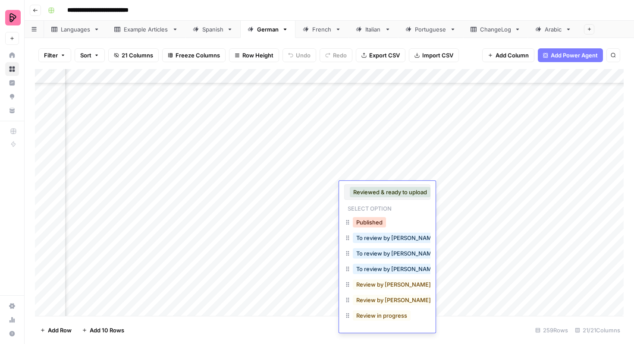
click at [362, 223] on button "Published" at bounding box center [369, 222] width 33 height 10
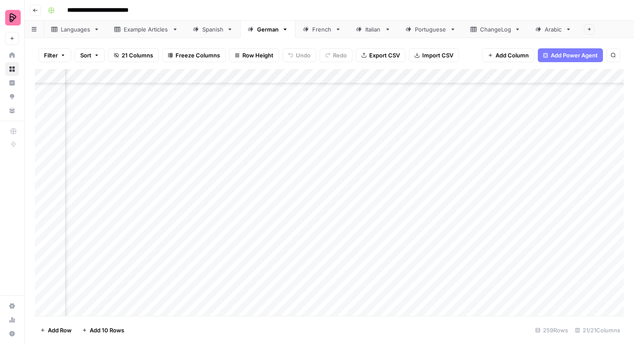
click at [368, 203] on div "Add Column" at bounding box center [329, 192] width 589 height 247
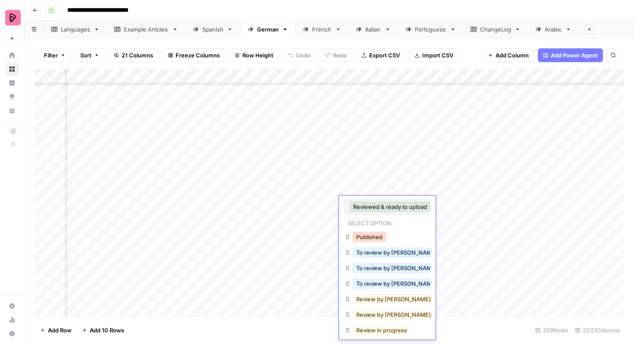
click at [364, 235] on button "Published" at bounding box center [369, 237] width 33 height 10
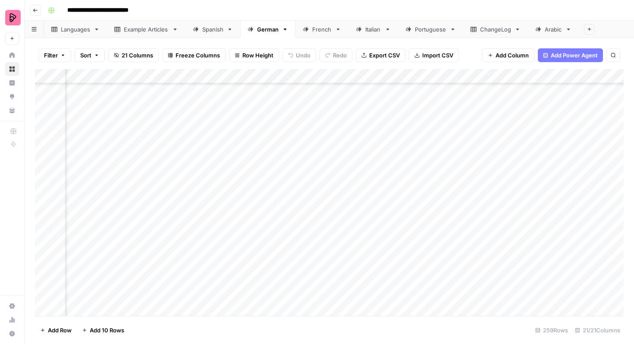
click at [369, 216] on div "Add Column" at bounding box center [329, 192] width 589 height 247
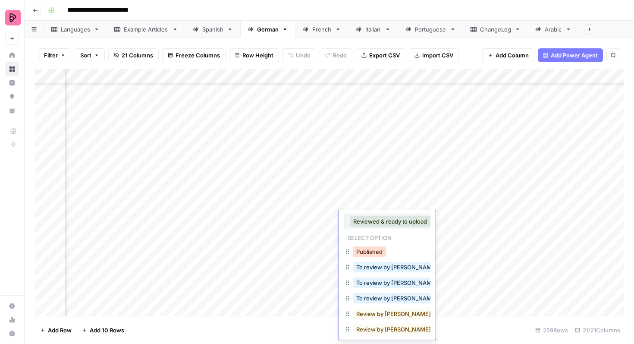
click at [370, 247] on button "Published" at bounding box center [369, 251] width 33 height 10
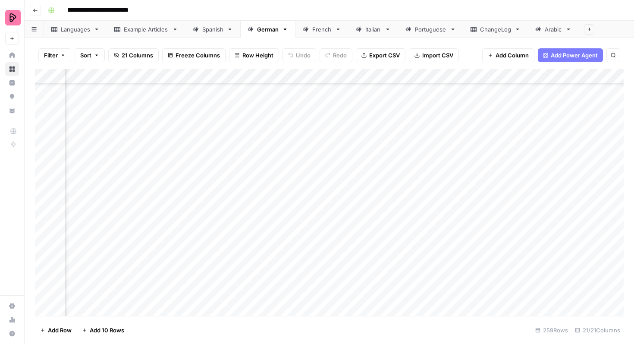
scroll to position [3579, 380]
click at [370, 220] on div "Add Column" at bounding box center [329, 192] width 589 height 247
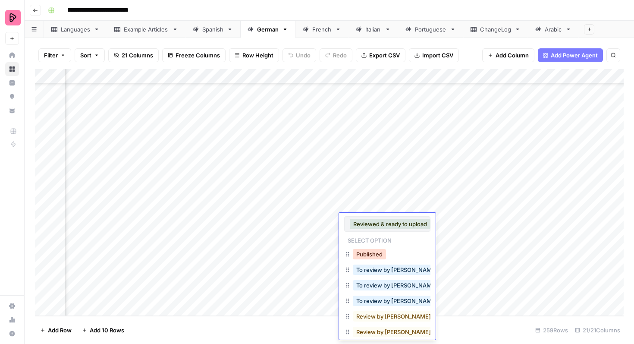
click at [369, 254] on button "Published" at bounding box center [369, 254] width 33 height 10
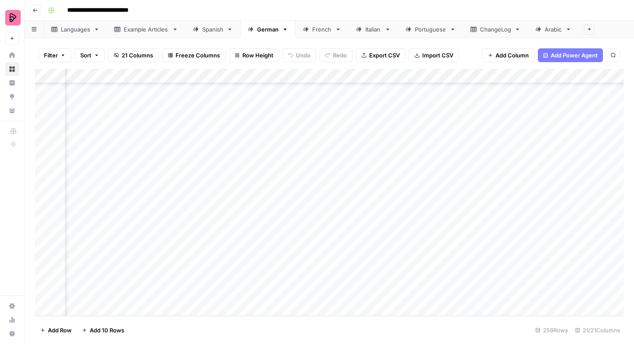
click at [370, 238] on div "Add Column" at bounding box center [329, 192] width 589 height 247
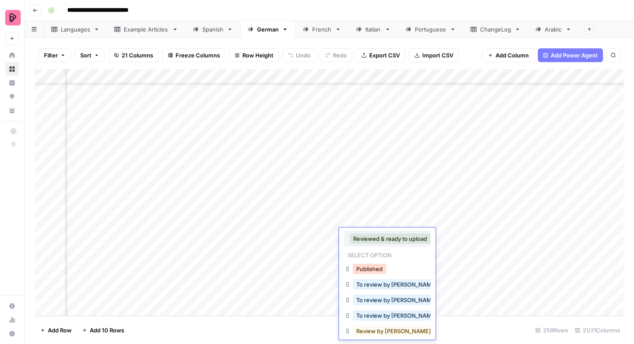
click at [367, 268] on button "Published" at bounding box center [369, 268] width 33 height 10
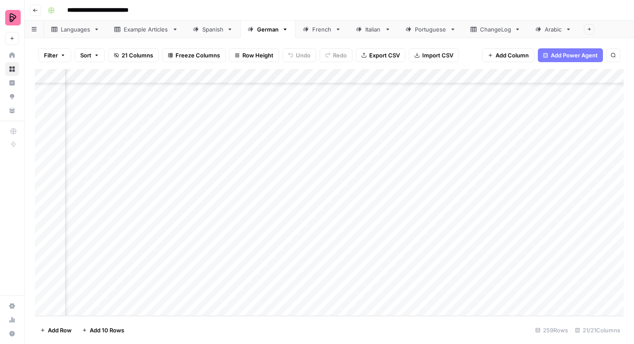
click at [368, 252] on div "Add Column" at bounding box center [329, 192] width 589 height 247
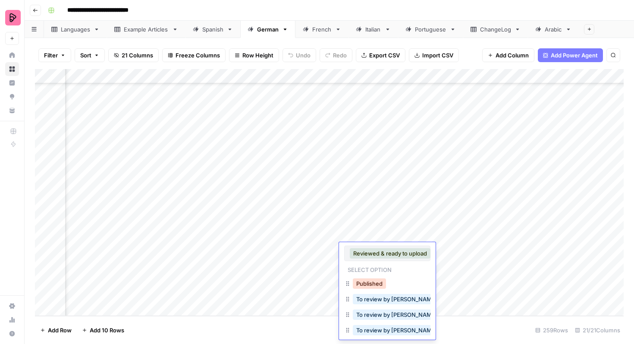
click at [367, 279] on button "Published" at bounding box center [369, 283] width 33 height 10
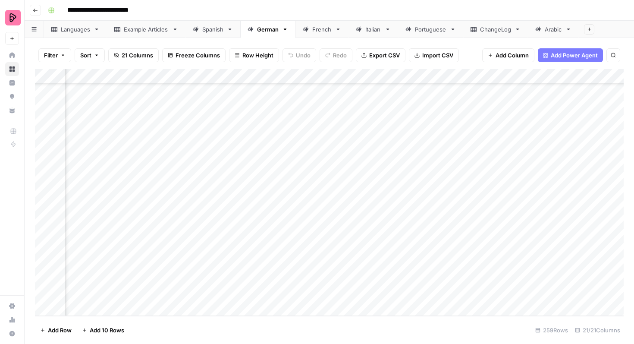
click at [370, 266] on div "Add Column" at bounding box center [329, 192] width 589 height 247
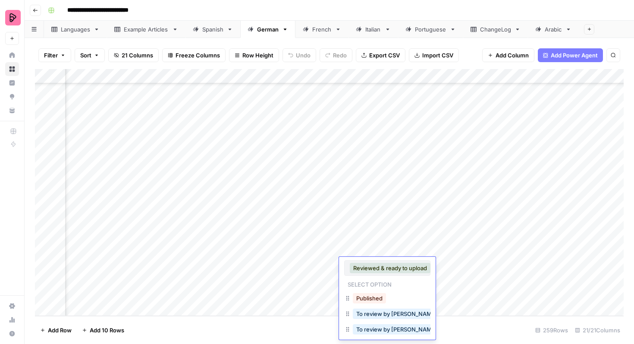
click at [368, 291] on div "Published" at bounding box center [387, 299] width 86 height 16
click at [368, 295] on button "Published" at bounding box center [369, 298] width 33 height 10
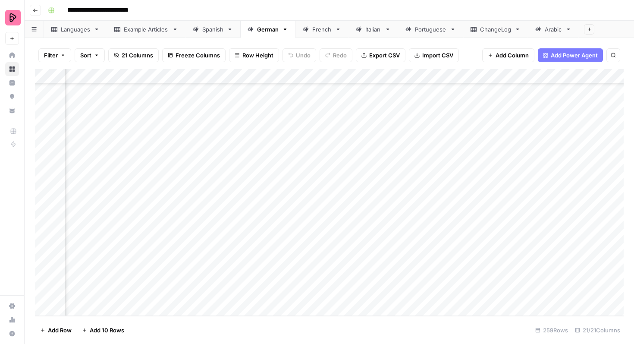
click at [319, 31] on div "French" at bounding box center [321, 29] width 19 height 9
click at [46, 100] on div "Add Column" at bounding box center [329, 192] width 589 height 247
click at [46, 117] on div "Add Column" at bounding box center [329, 192] width 589 height 247
click at [45, 129] on div "Add Column" at bounding box center [329, 192] width 589 height 247
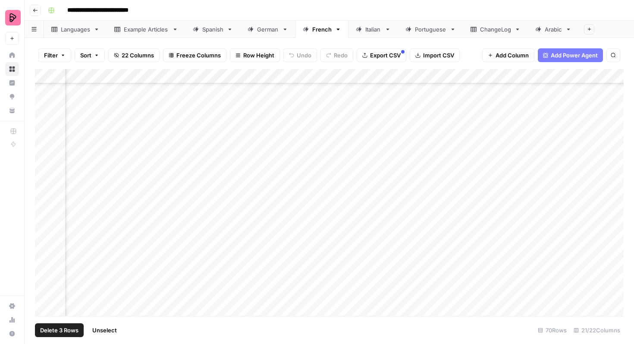
click at [45, 141] on div "Add Column" at bounding box center [329, 192] width 589 height 247
click at [45, 160] on div "Add Column" at bounding box center [329, 192] width 589 height 247
click at [45, 180] on div "Add Column" at bounding box center [329, 192] width 589 height 247
click at [45, 177] on div "Add Column" at bounding box center [329, 192] width 589 height 247
click at [45, 204] on div "Add Column" at bounding box center [329, 192] width 589 height 247
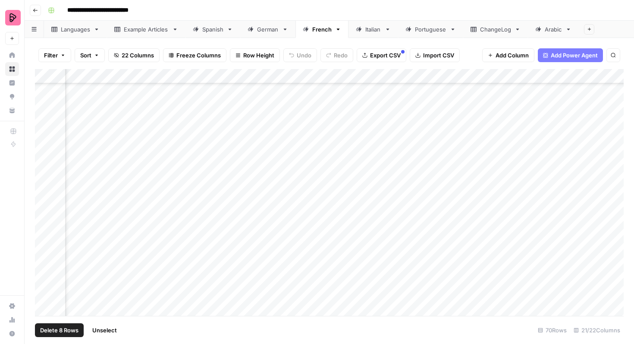
click at [45, 219] on div "Add Column" at bounding box center [329, 192] width 589 height 247
click at [44, 232] on div "Add Column" at bounding box center [329, 192] width 589 height 247
click at [45, 247] on div "Add Column" at bounding box center [329, 192] width 589 height 247
click at [45, 263] on div "Add Column" at bounding box center [329, 192] width 589 height 247
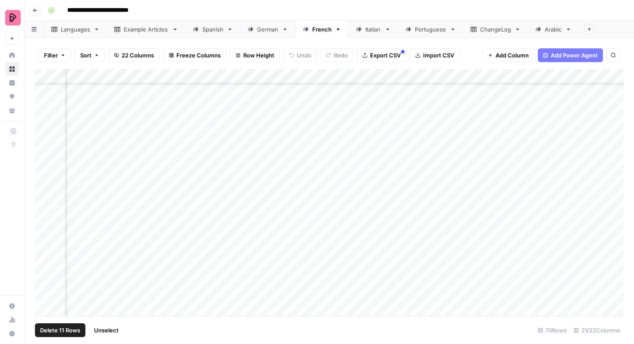
click at [45, 147] on div "Add Column" at bounding box center [329, 192] width 589 height 247
click at [44, 176] on div "Add Column" at bounding box center [329, 192] width 589 height 247
click at [46, 203] on div "Add Column" at bounding box center [329, 192] width 589 height 247
click at [373, 56] on span "Export CSV" at bounding box center [385, 55] width 31 height 9
